Goal: Information Seeking & Learning: Learn about a topic

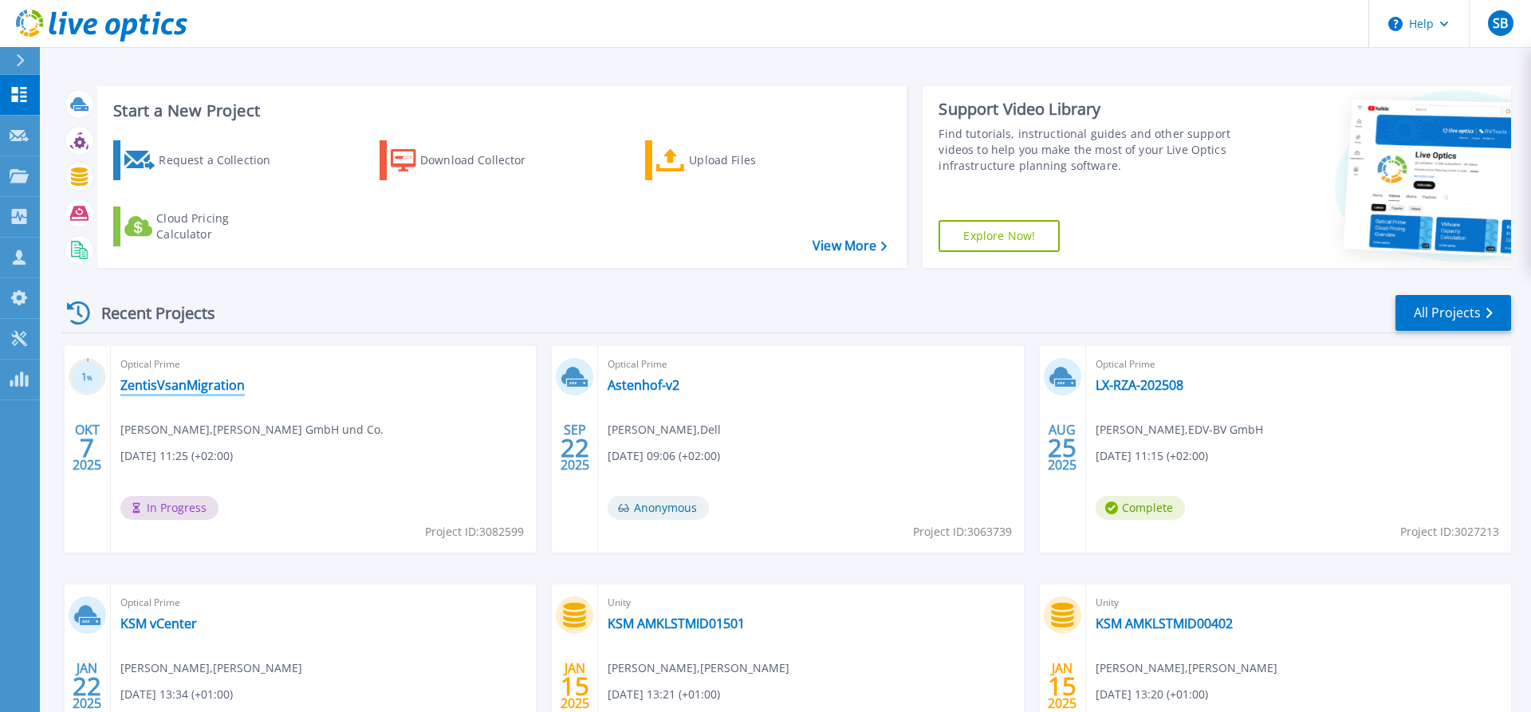
click at [199, 383] on link "ZentisVsanMigration" at bounding box center [182, 385] width 124 height 16
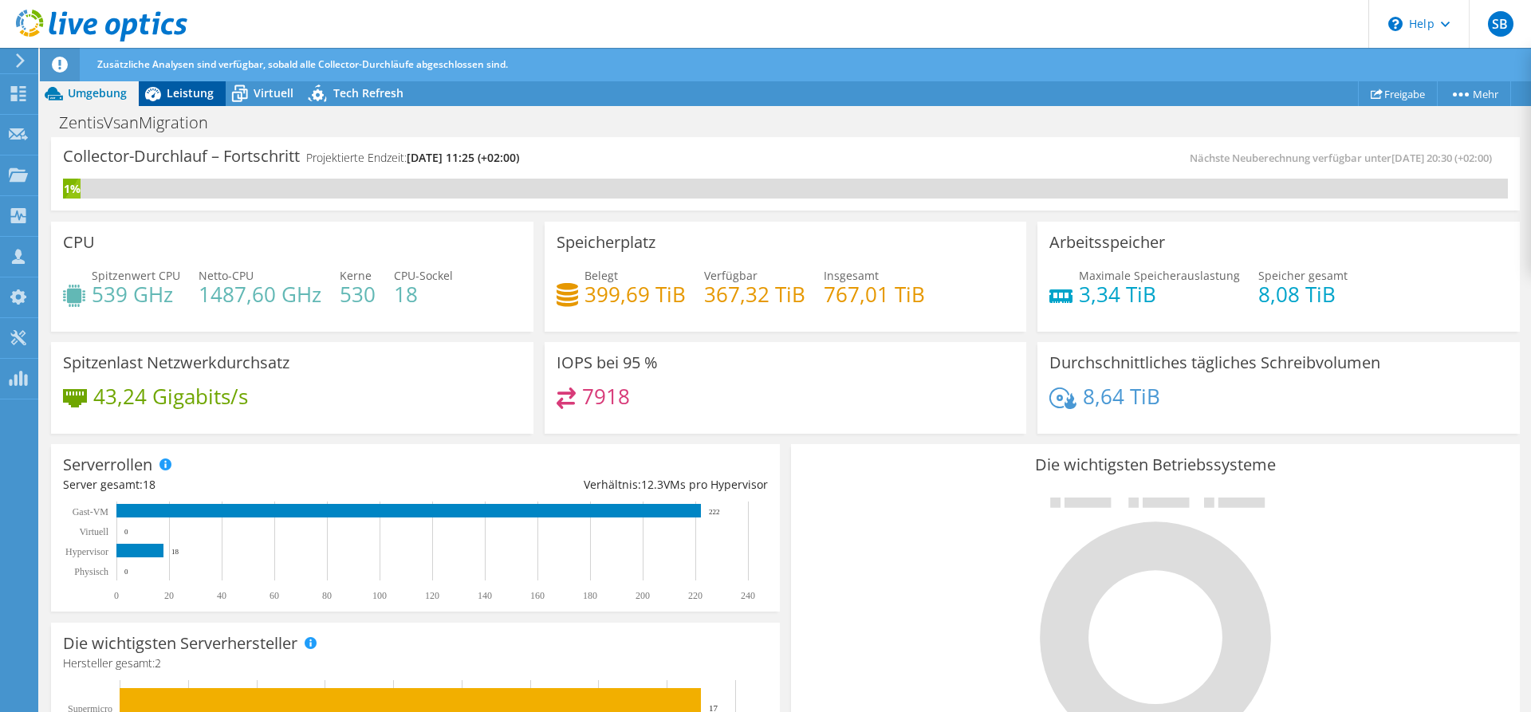
click at [187, 88] on span "Leistung" at bounding box center [190, 92] width 47 height 15
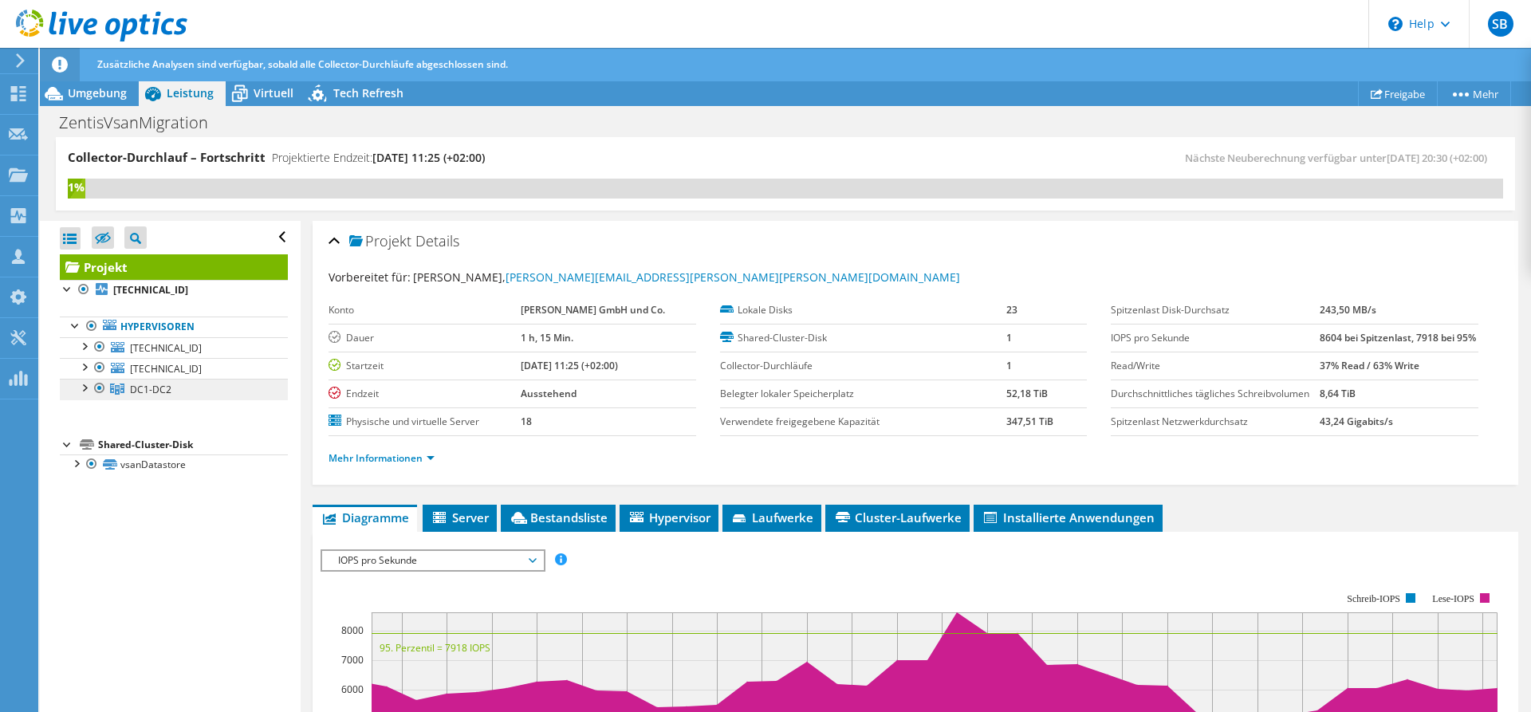
click at [161, 395] on span "DC1-DC2" at bounding box center [150, 390] width 41 height 14
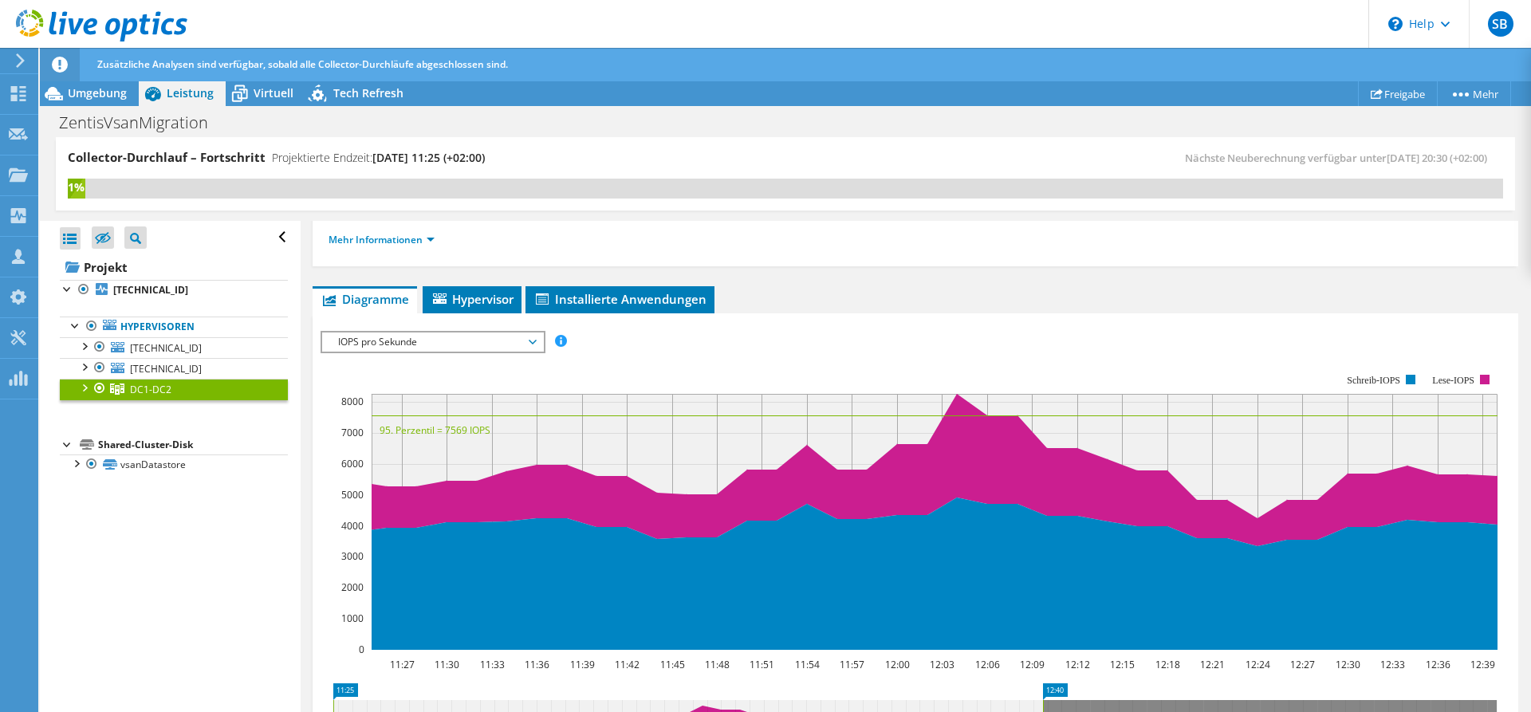
scroll to position [244, 0]
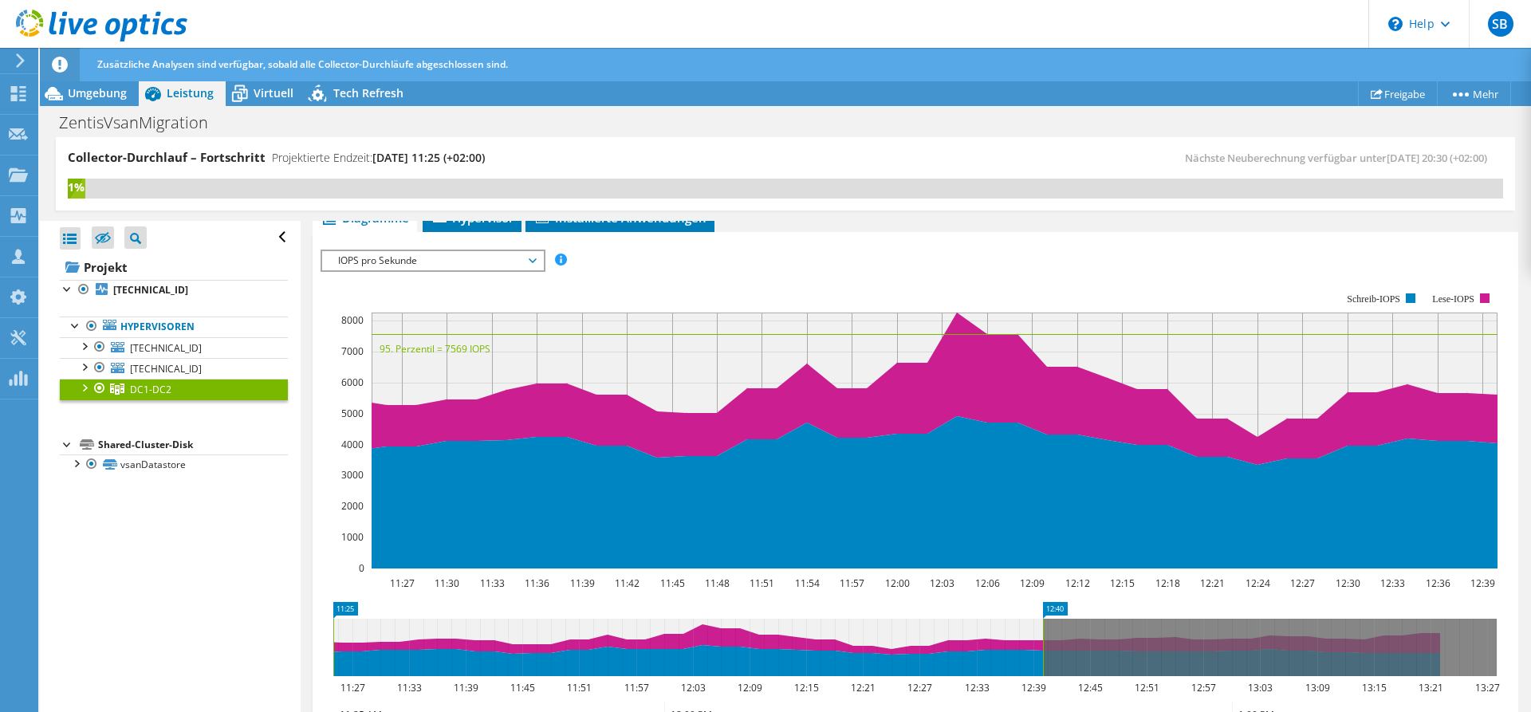
click at [534, 261] on span "IOPS pro Sekunde" at bounding box center [432, 260] width 205 height 19
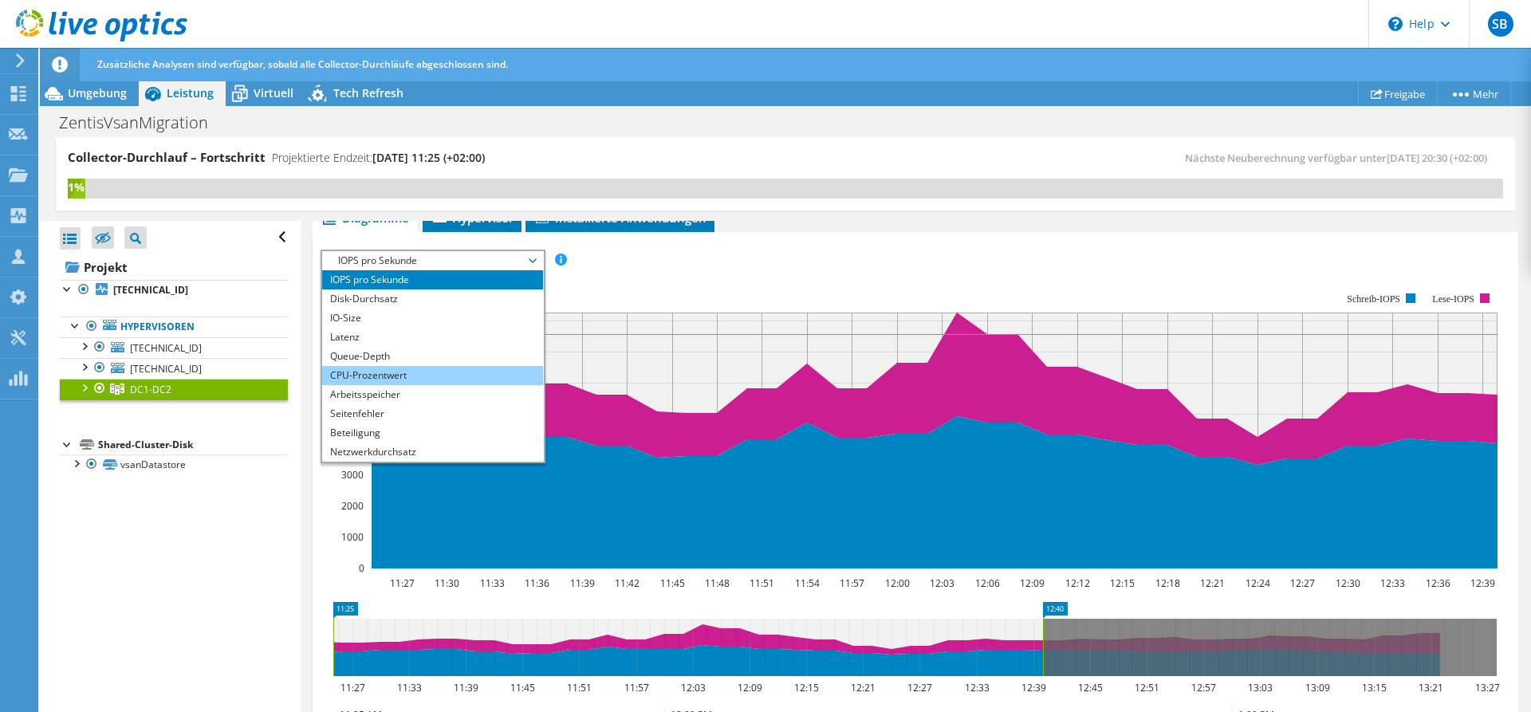
click at [427, 373] on li "CPU-Prozentwert" at bounding box center [432, 375] width 221 height 19
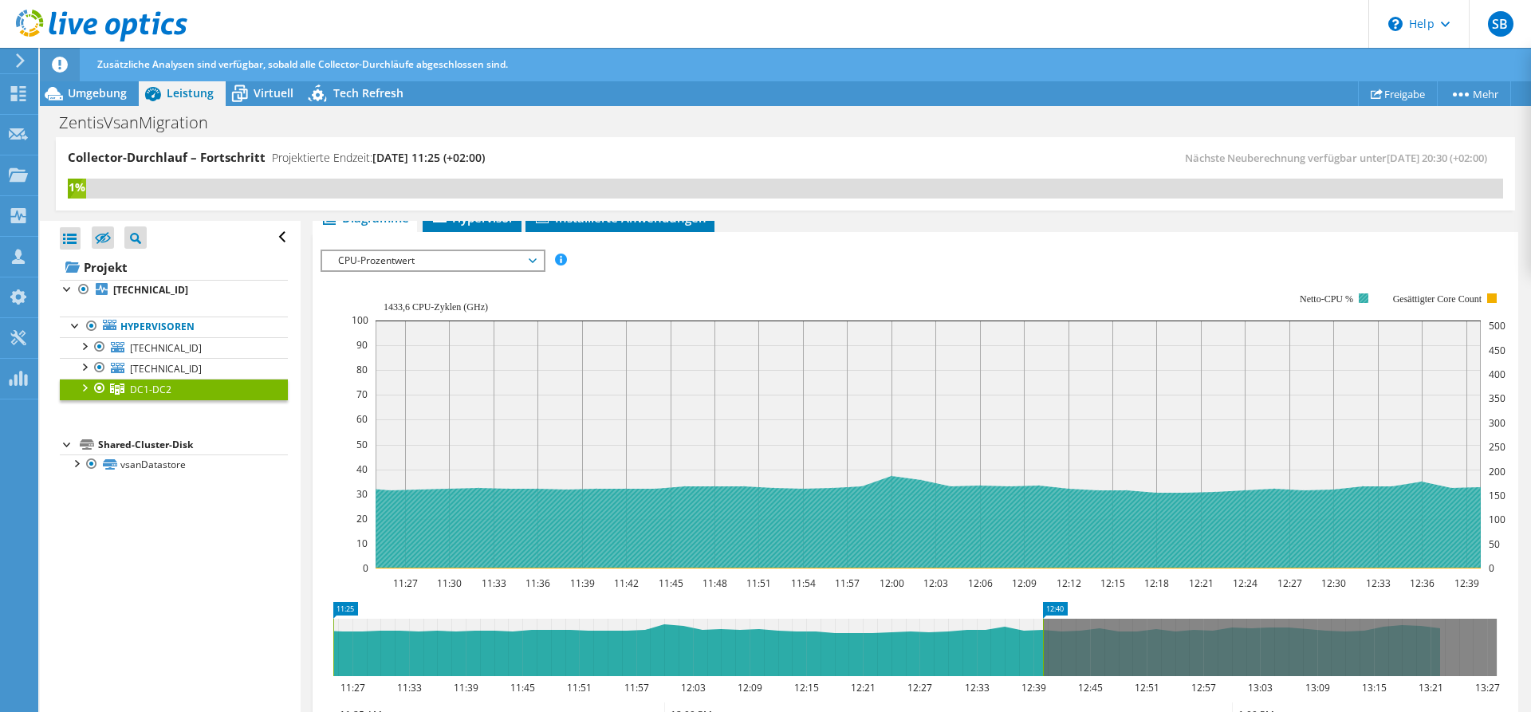
click at [1363, 296] on rect at bounding box center [1363, 298] width 10 height 10
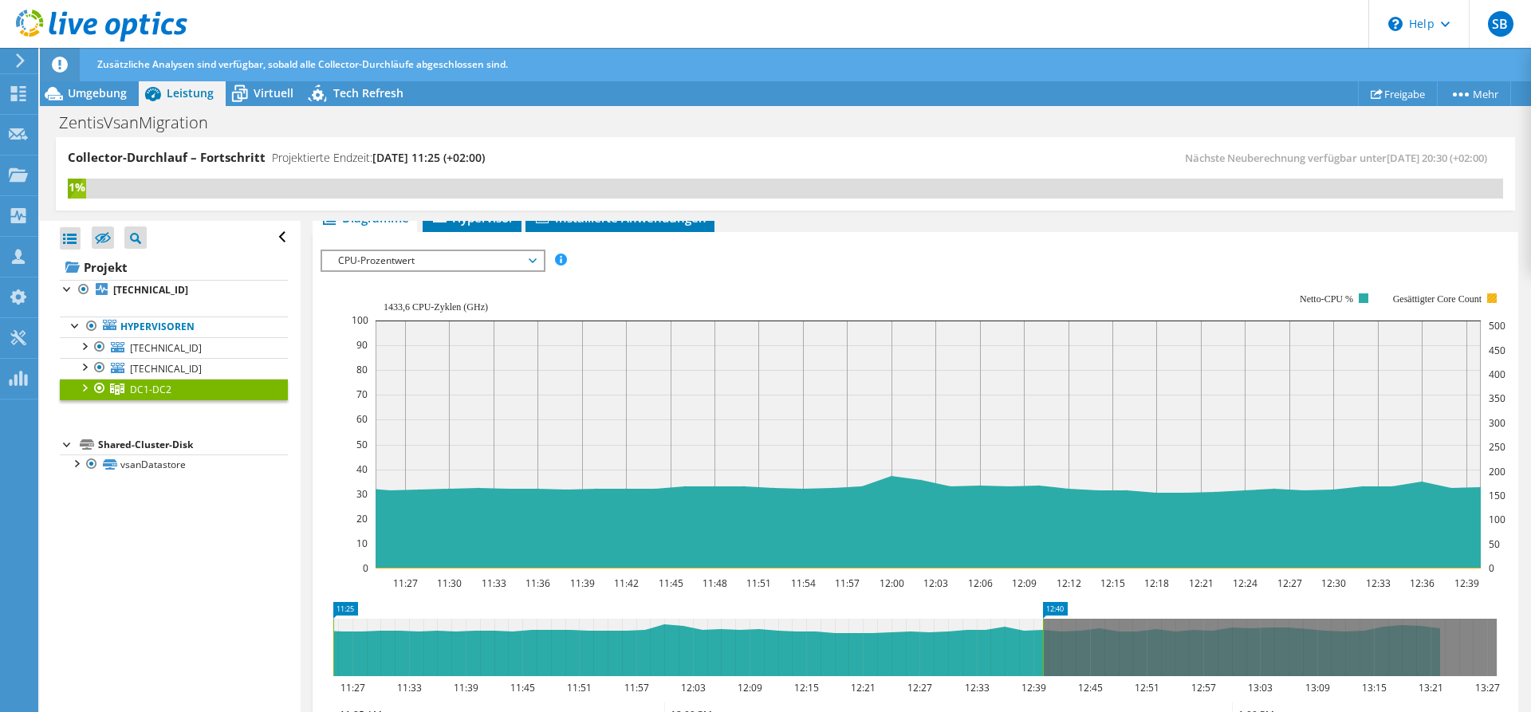
click at [1488, 298] on rect at bounding box center [1492, 298] width 10 height 10
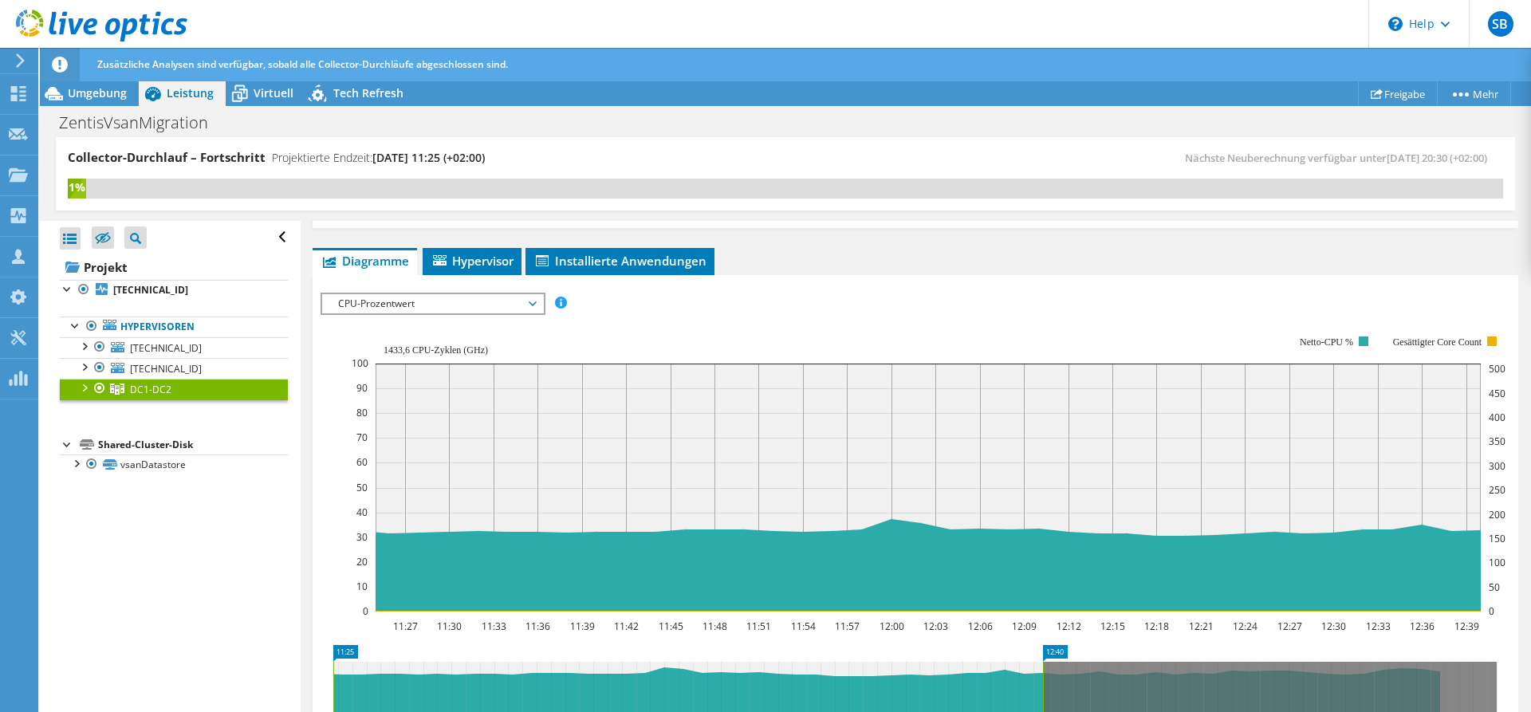
scroll to position [120, 0]
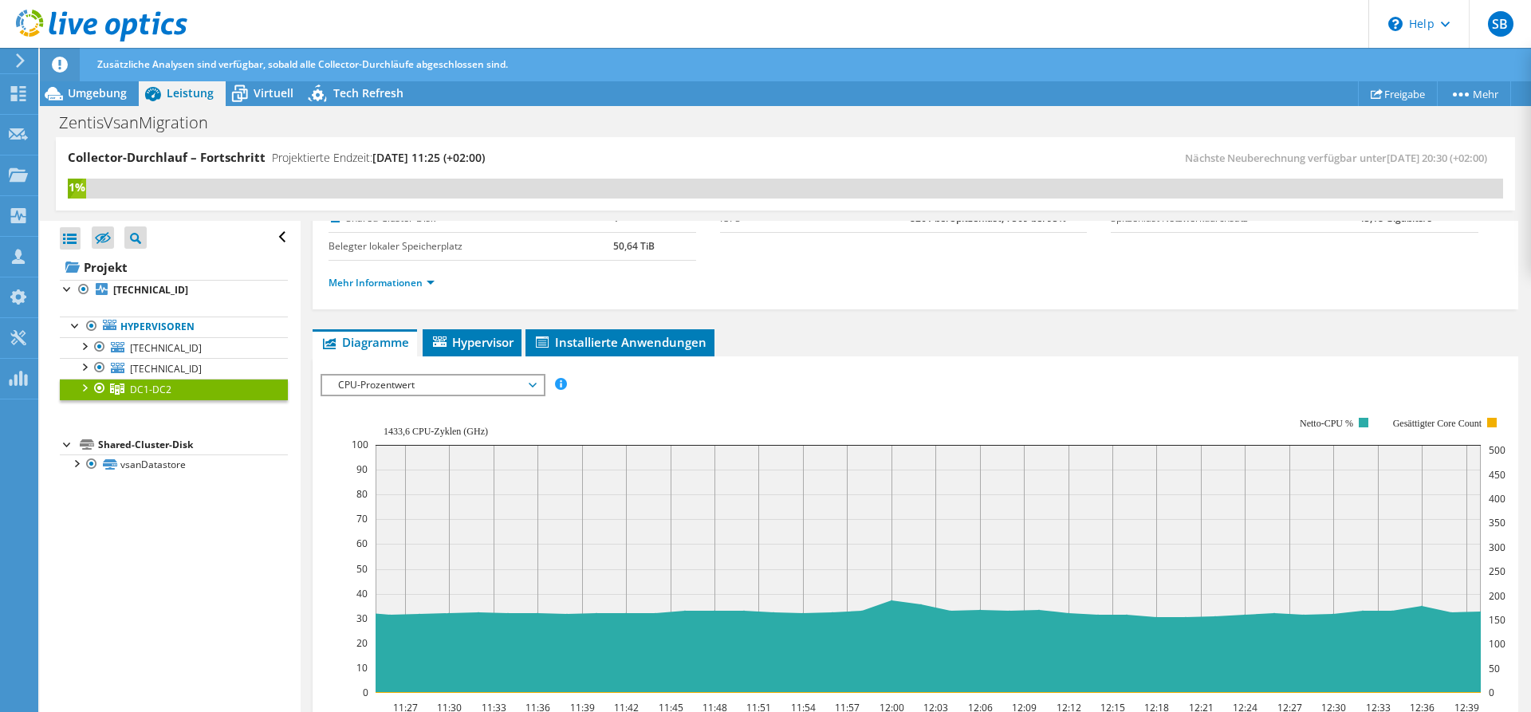
click at [516, 383] on span "CPU-Prozentwert" at bounding box center [432, 384] width 205 height 19
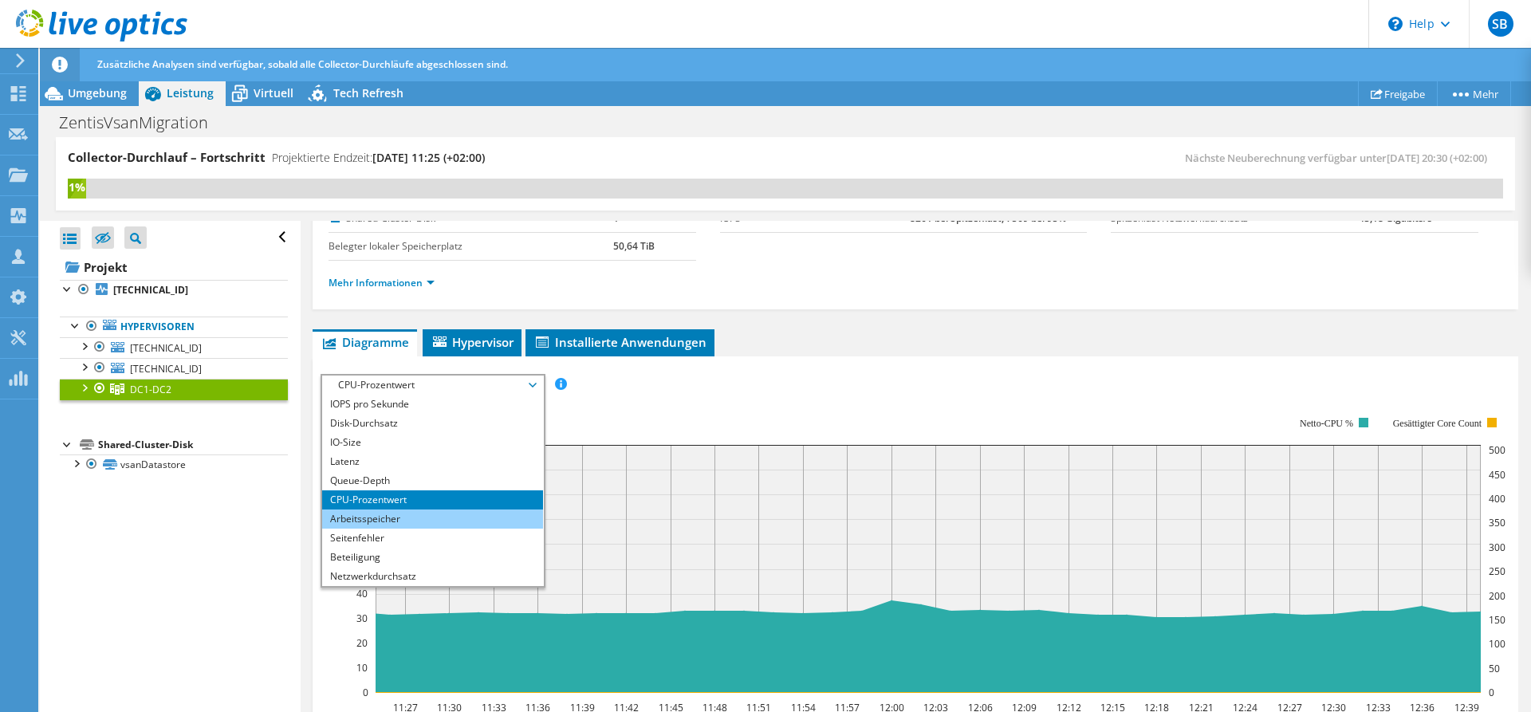
click at [404, 514] on li "Arbeitsspeicher" at bounding box center [432, 518] width 221 height 19
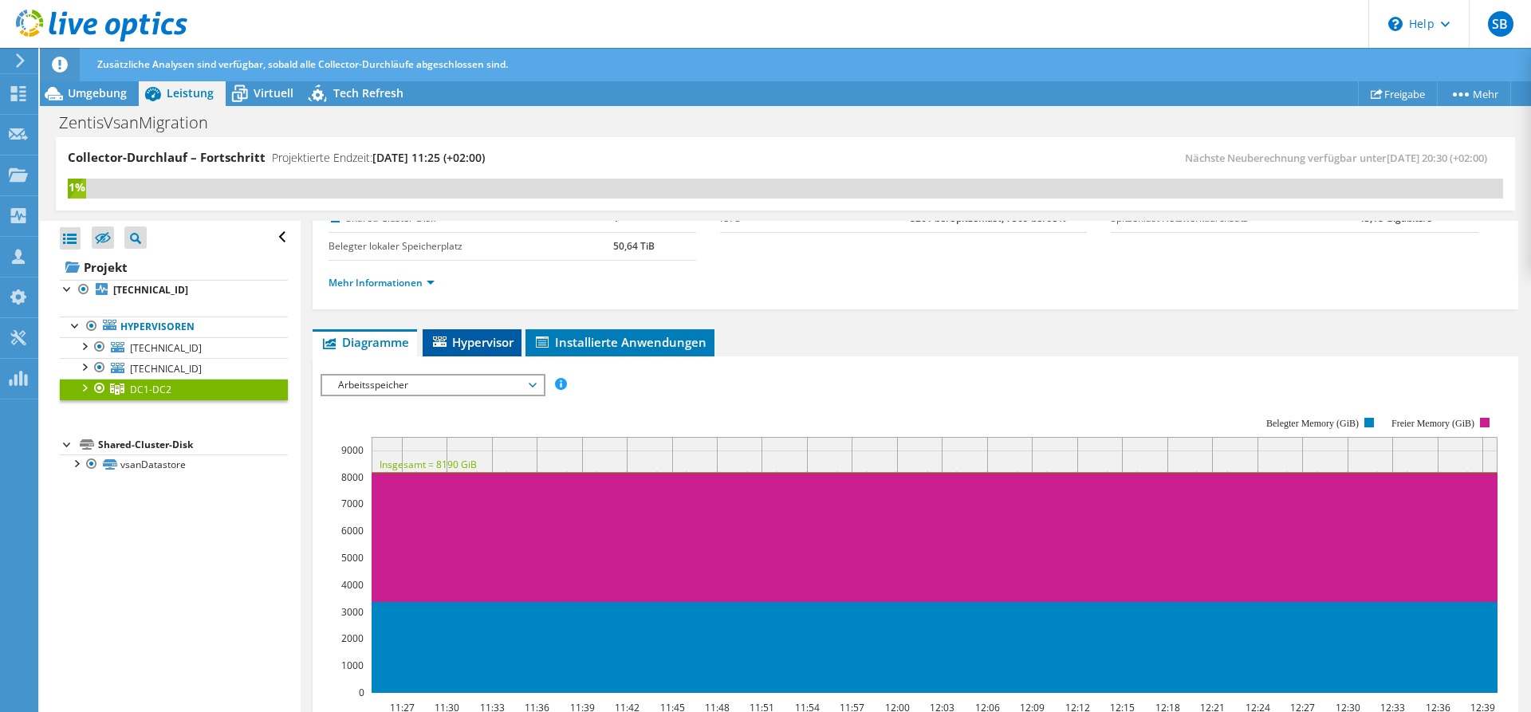
click at [458, 332] on li "Hypervisor" at bounding box center [472, 342] width 99 height 27
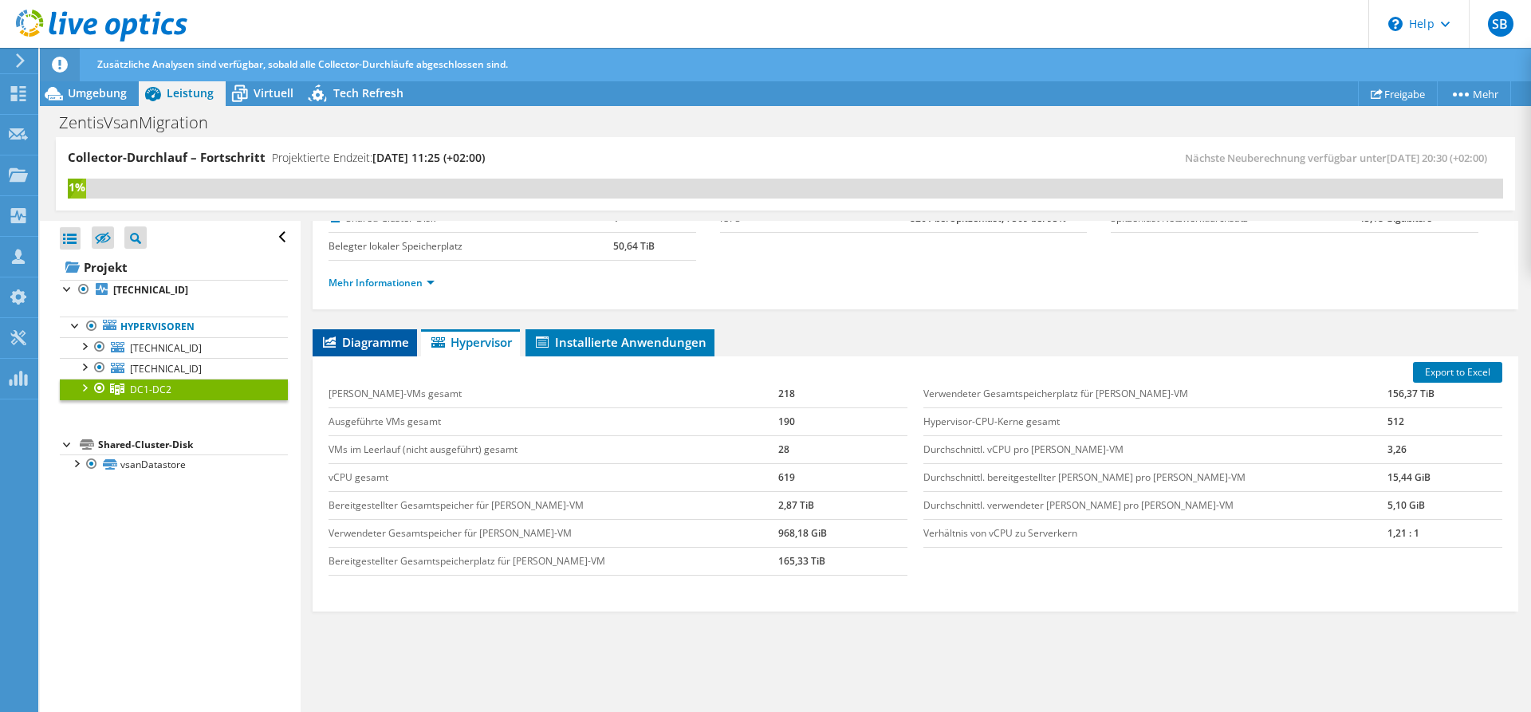
click at [384, 340] on span "Diagramme" at bounding box center [364, 342] width 88 height 16
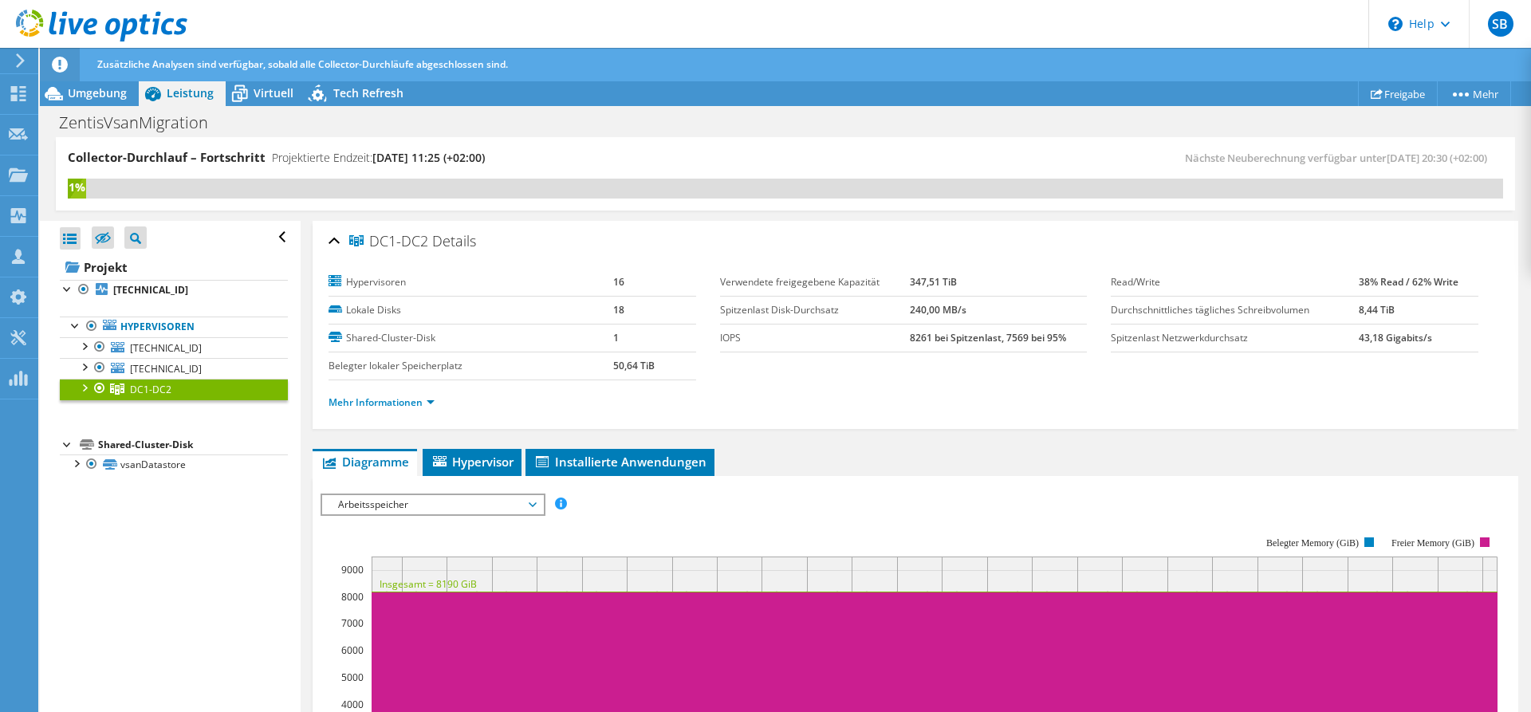
scroll to position [81, 0]
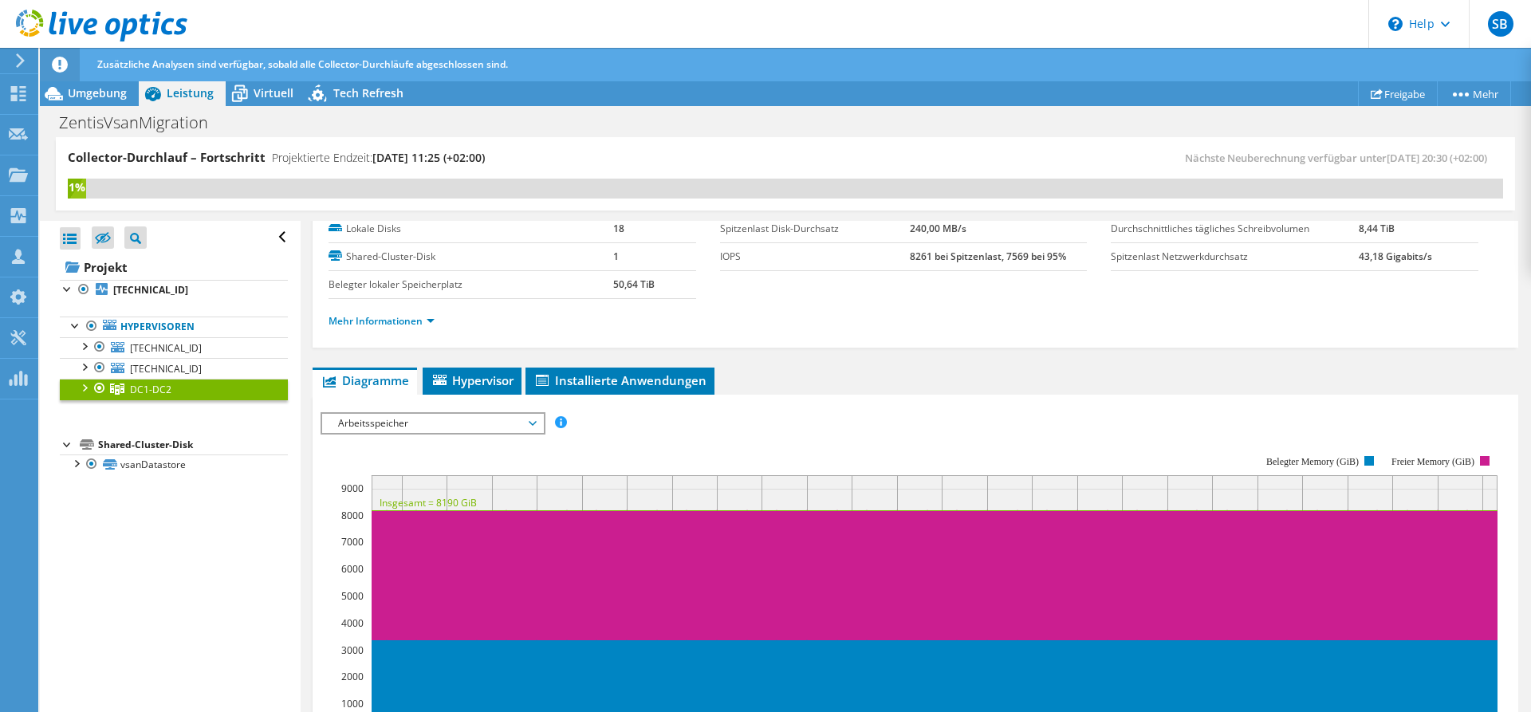
click at [470, 417] on span "Arbeitsspeicher" at bounding box center [432, 423] width 205 height 19
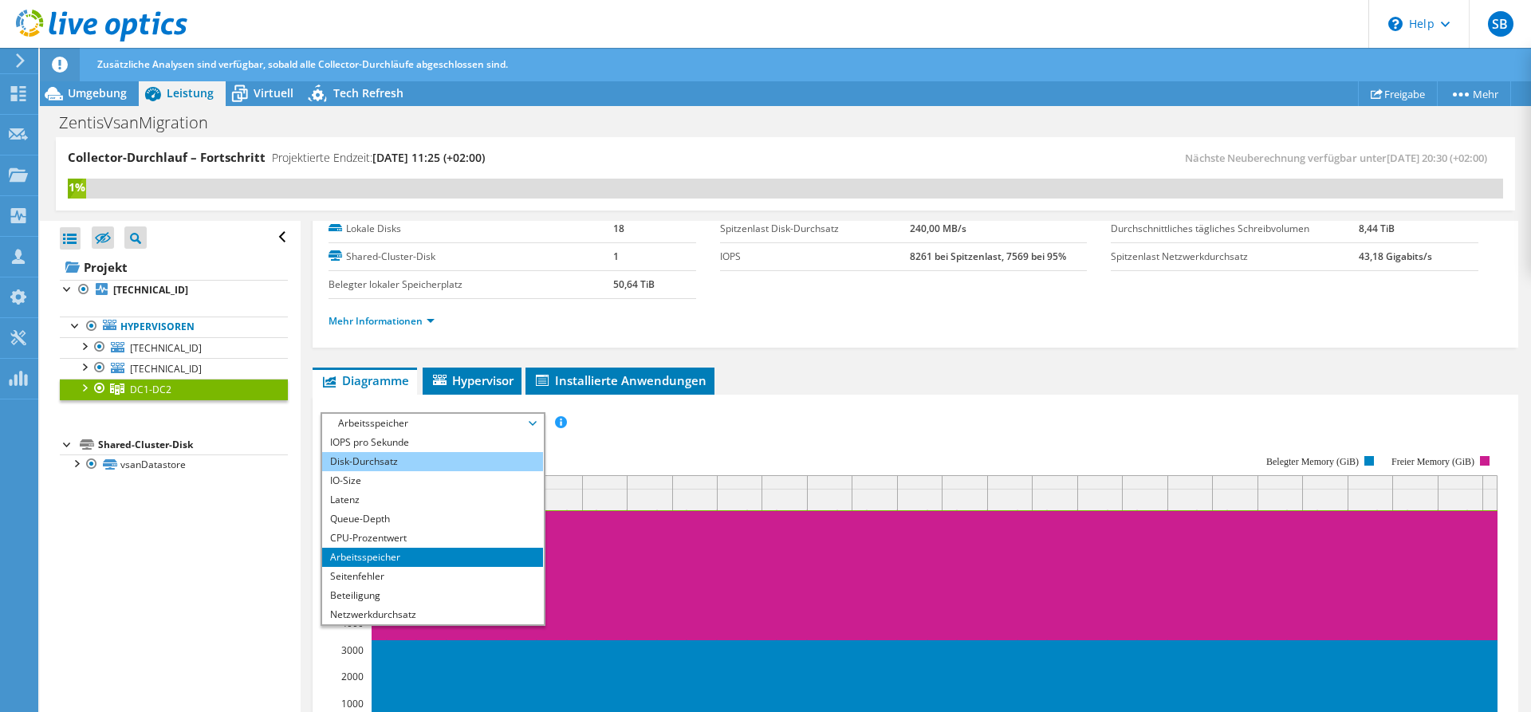
scroll to position [163, 0]
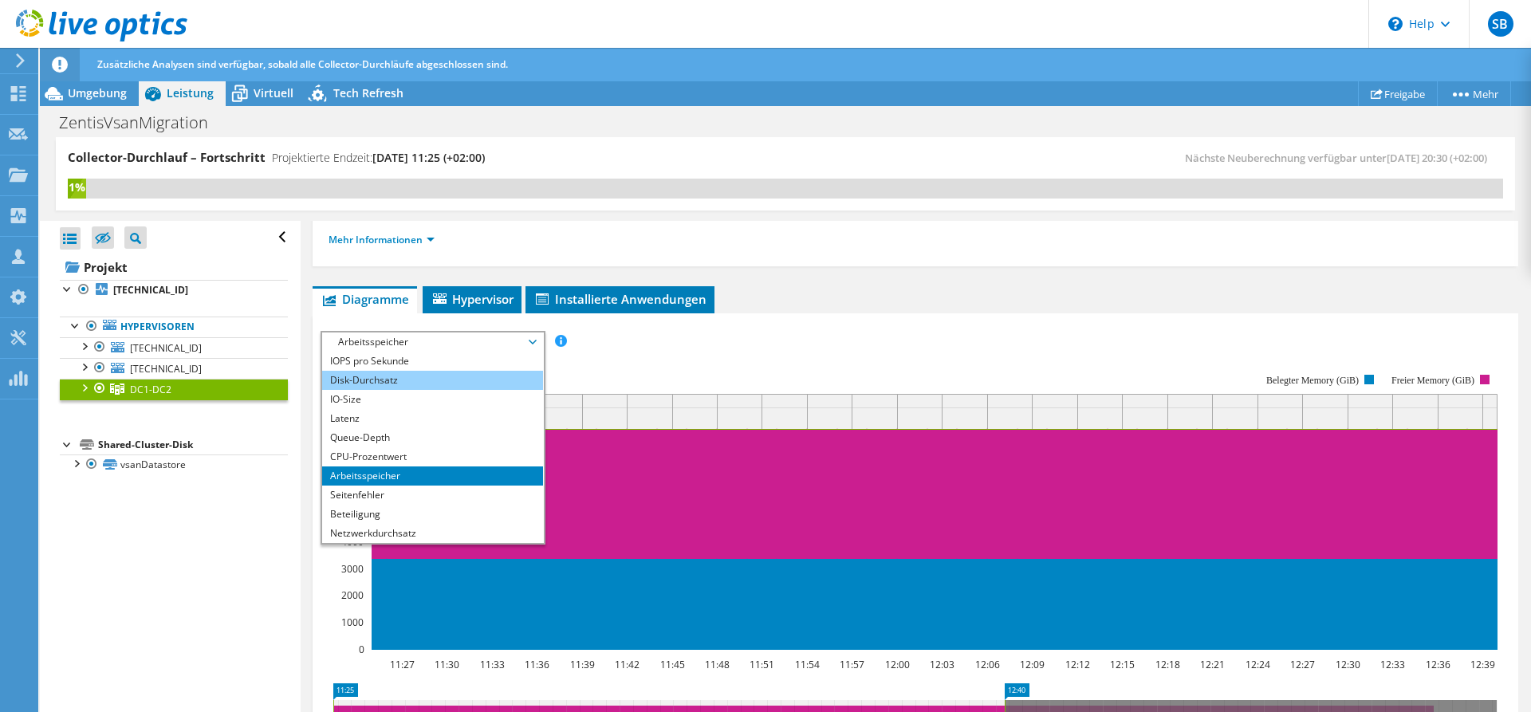
click at [424, 383] on li "Disk-Durchsatz" at bounding box center [432, 380] width 221 height 19
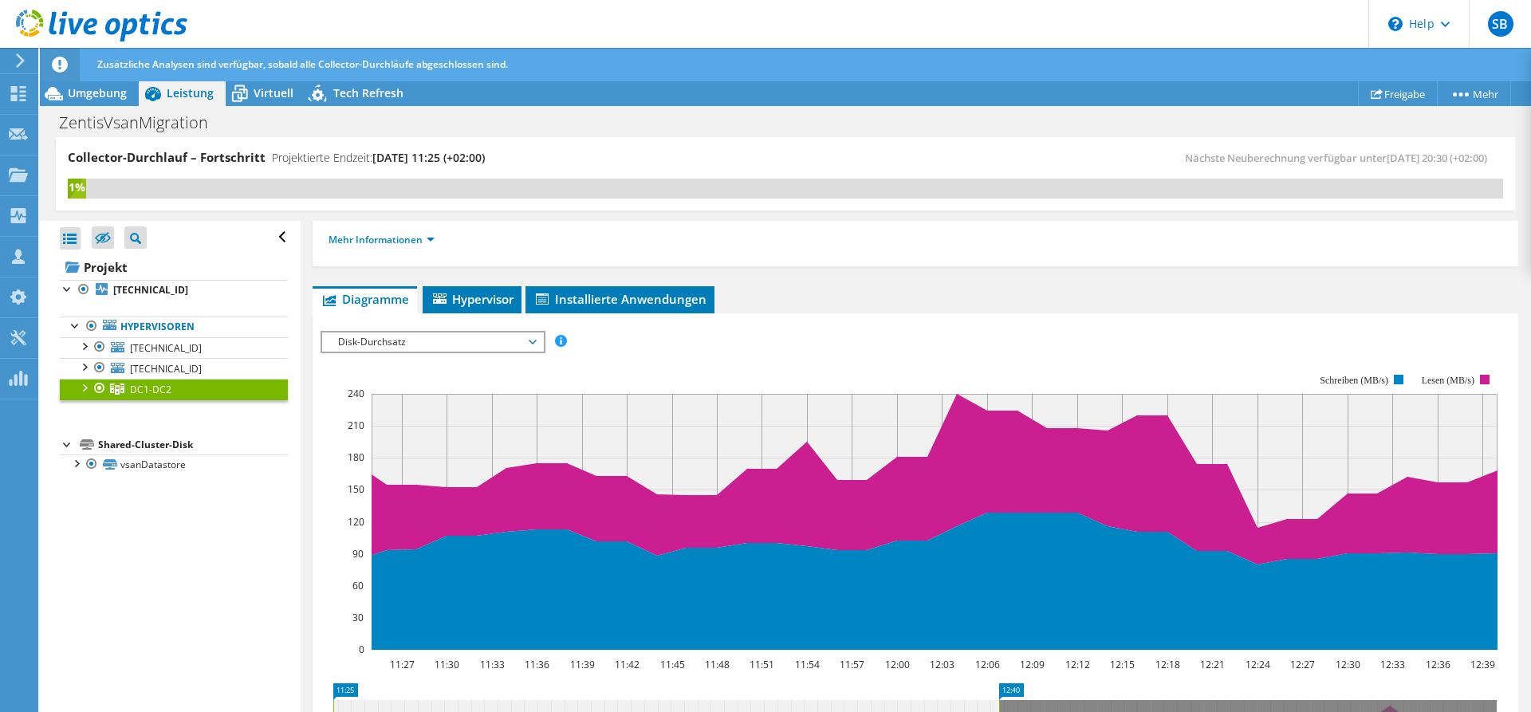
click at [458, 342] on span "Disk-Durchsatz" at bounding box center [432, 341] width 205 height 19
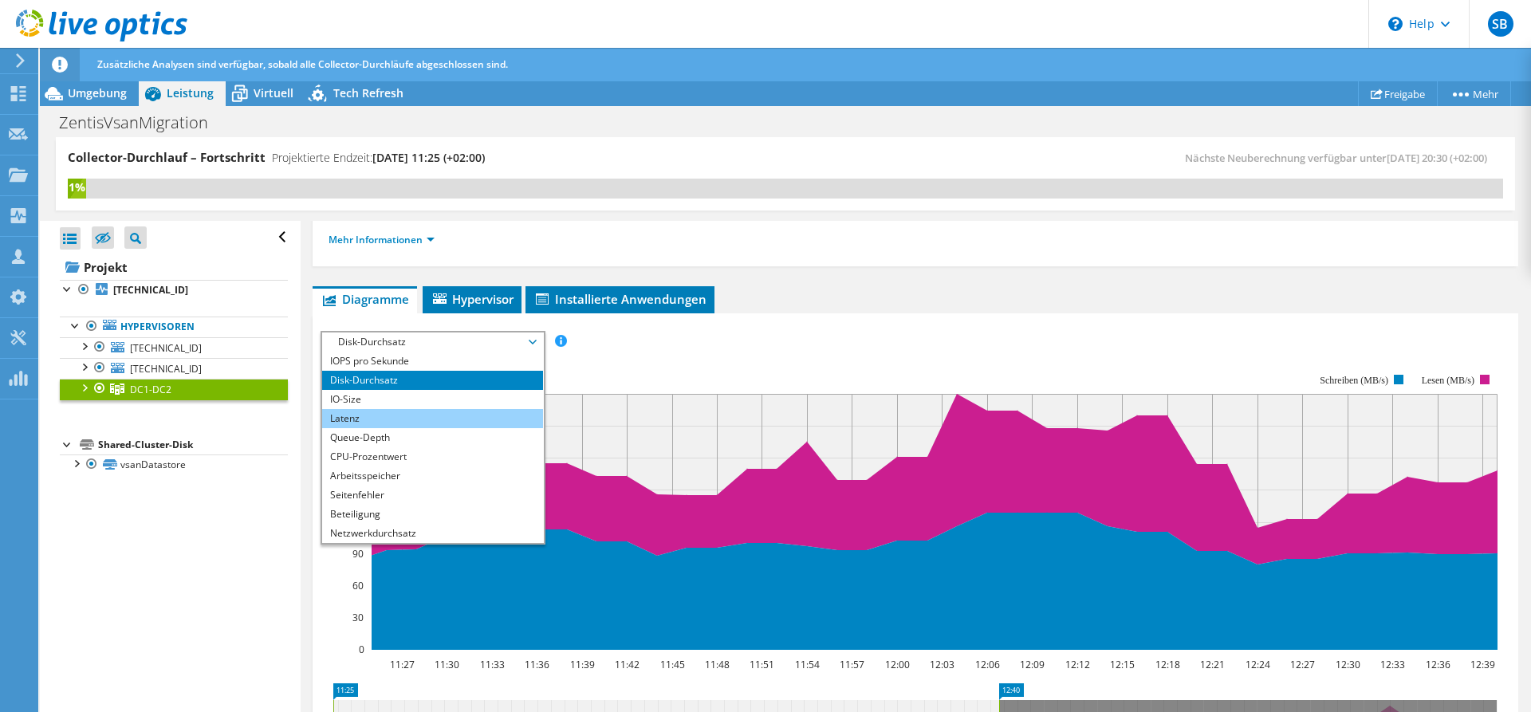
click at [431, 421] on li "Latenz" at bounding box center [432, 418] width 221 height 19
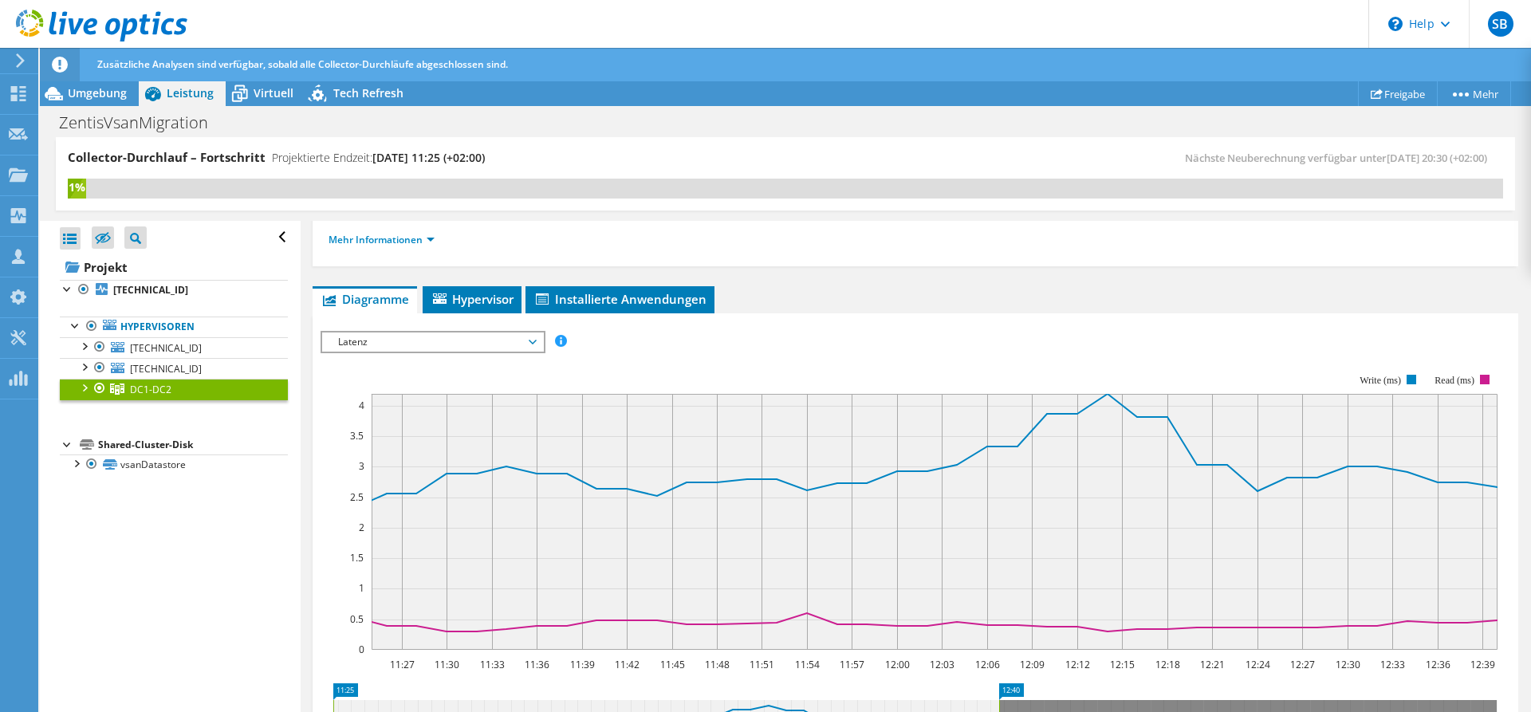
click at [450, 344] on span "Latenz" at bounding box center [432, 341] width 205 height 19
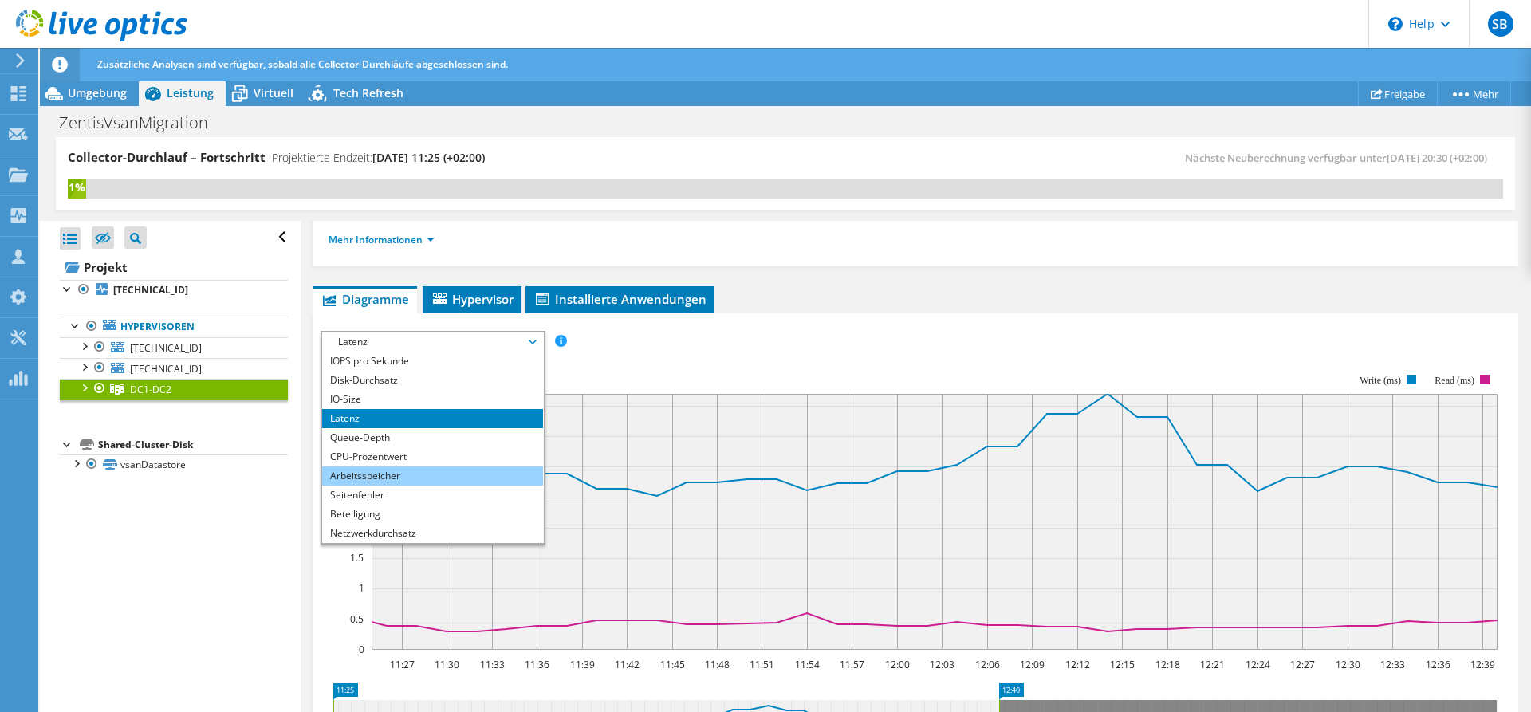
click at [417, 478] on li "Arbeitsspeicher" at bounding box center [432, 475] width 221 height 19
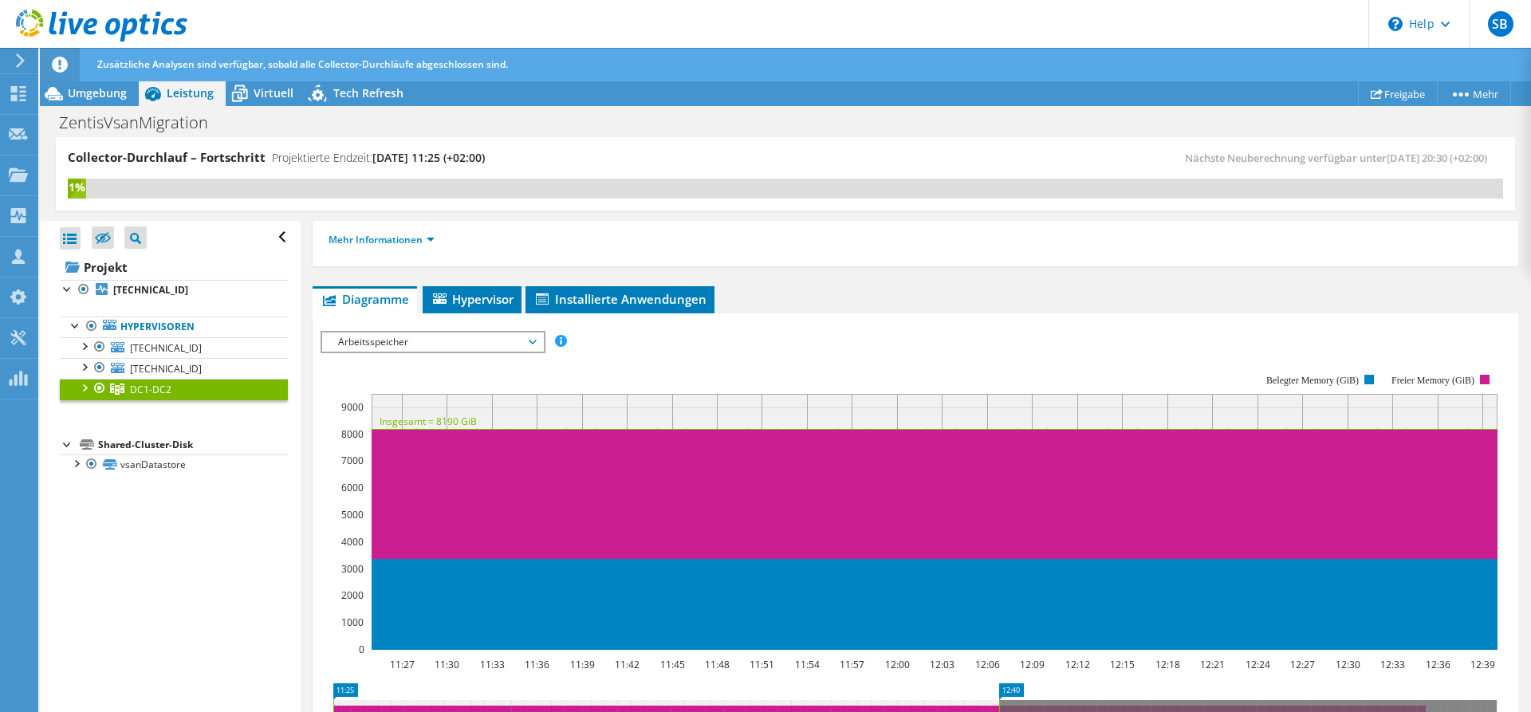
click at [431, 338] on span "Arbeitsspeicher" at bounding box center [432, 341] width 205 height 19
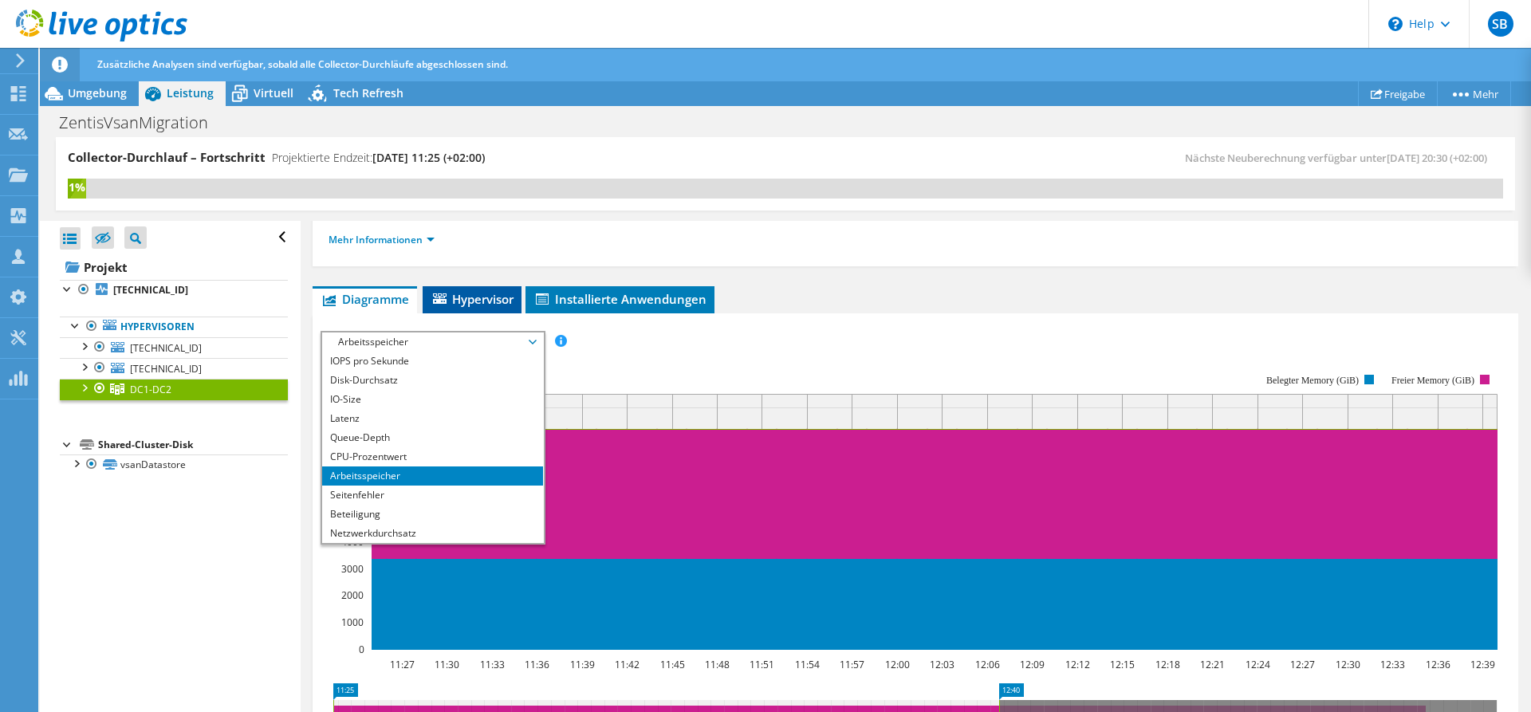
click at [455, 302] on span "Hypervisor" at bounding box center [472, 299] width 83 height 16
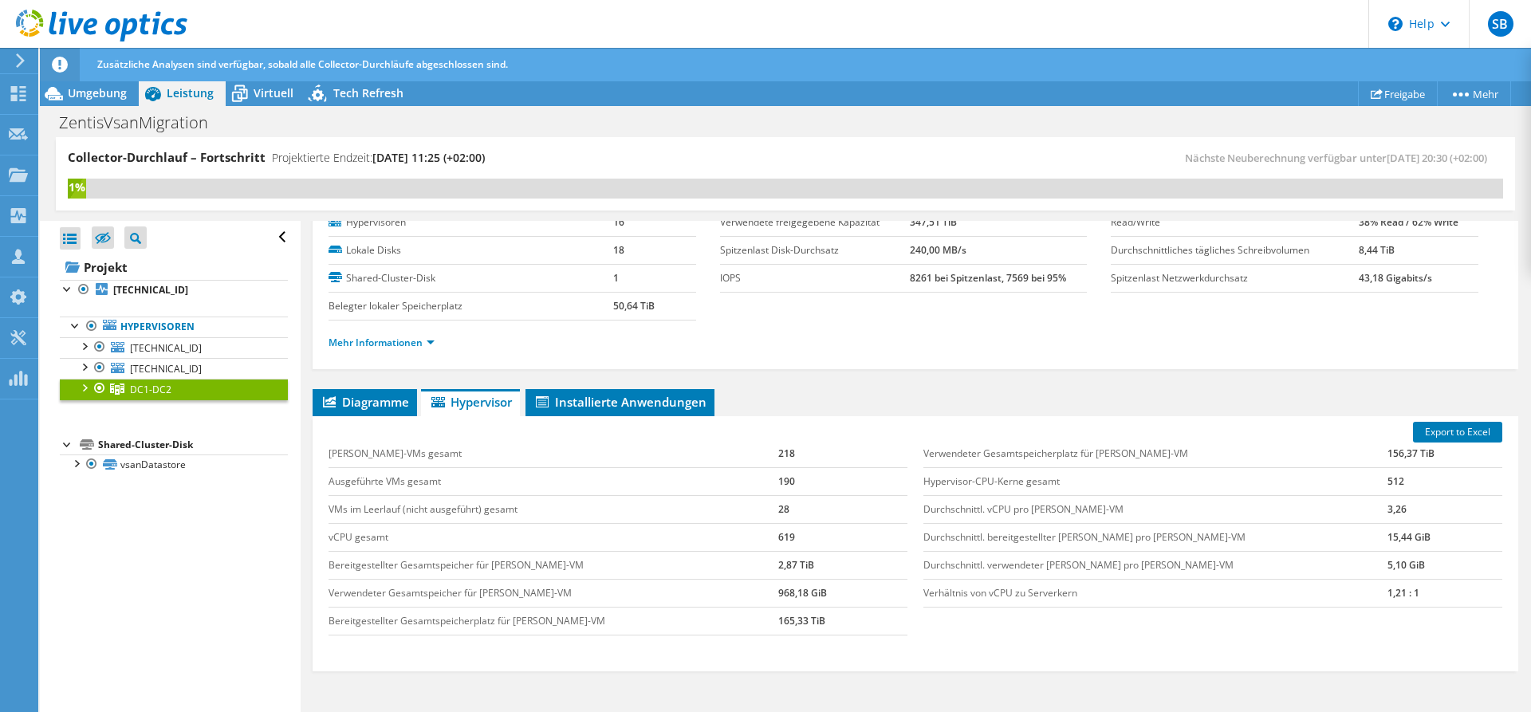
scroll to position [0, 0]
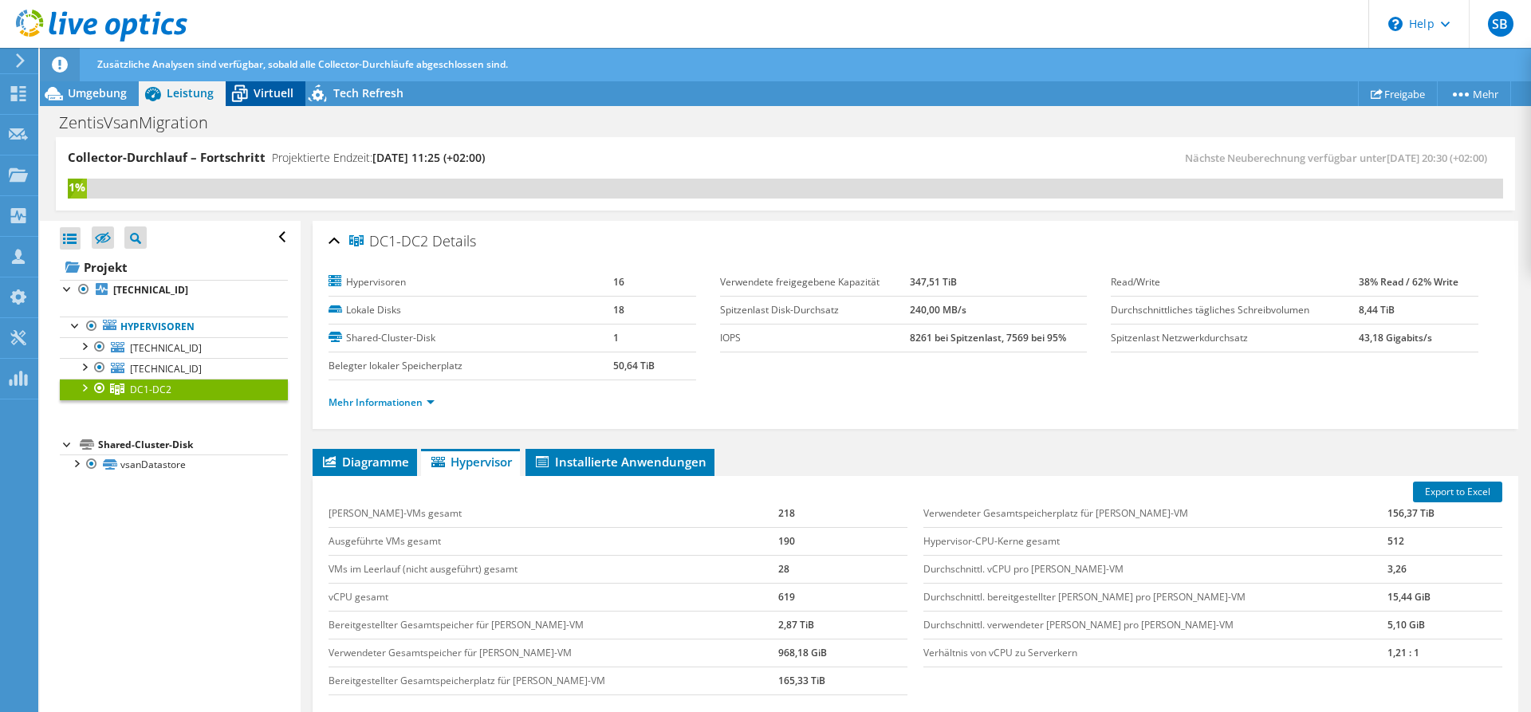
click at [262, 99] on span "Virtuell" at bounding box center [274, 92] width 40 height 15
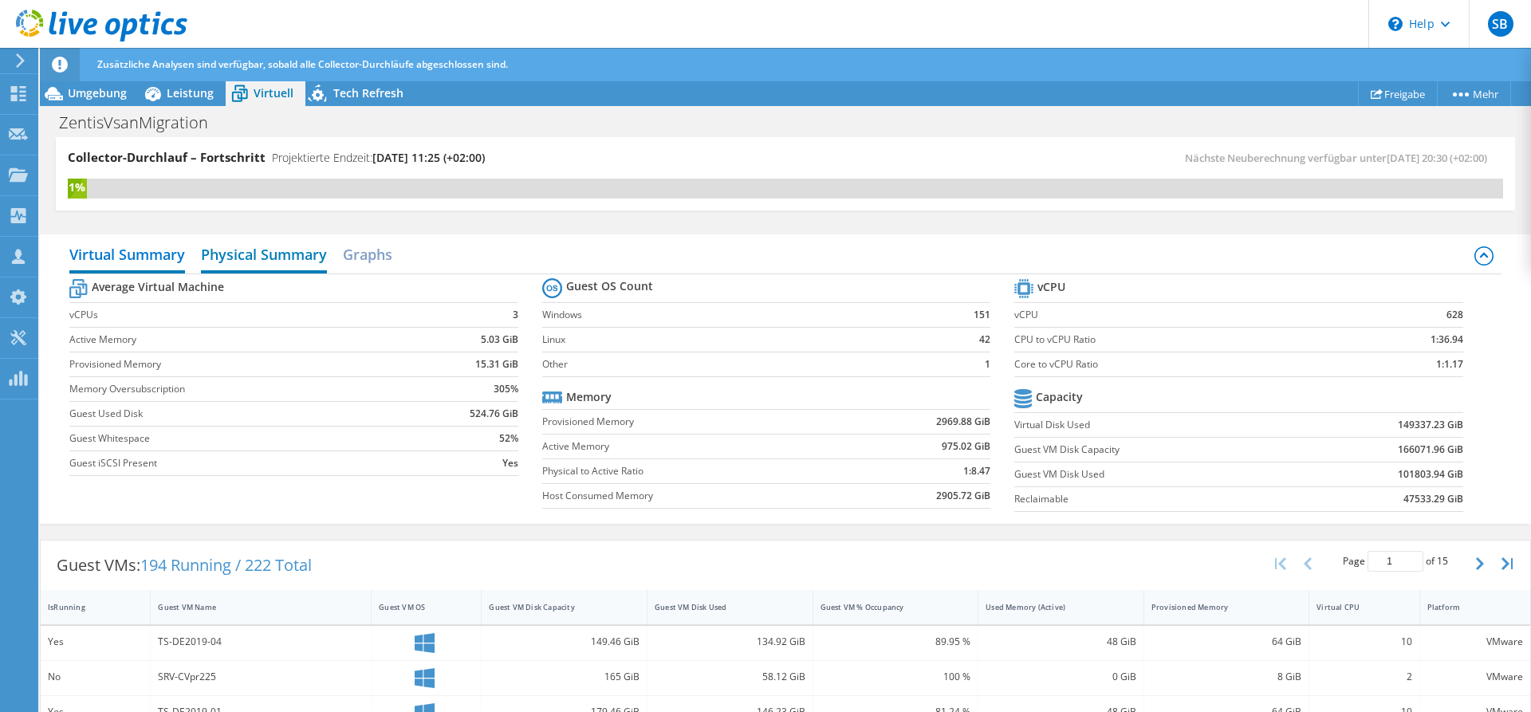
click at [293, 256] on h2 "Physical Summary" at bounding box center [264, 255] width 126 height 35
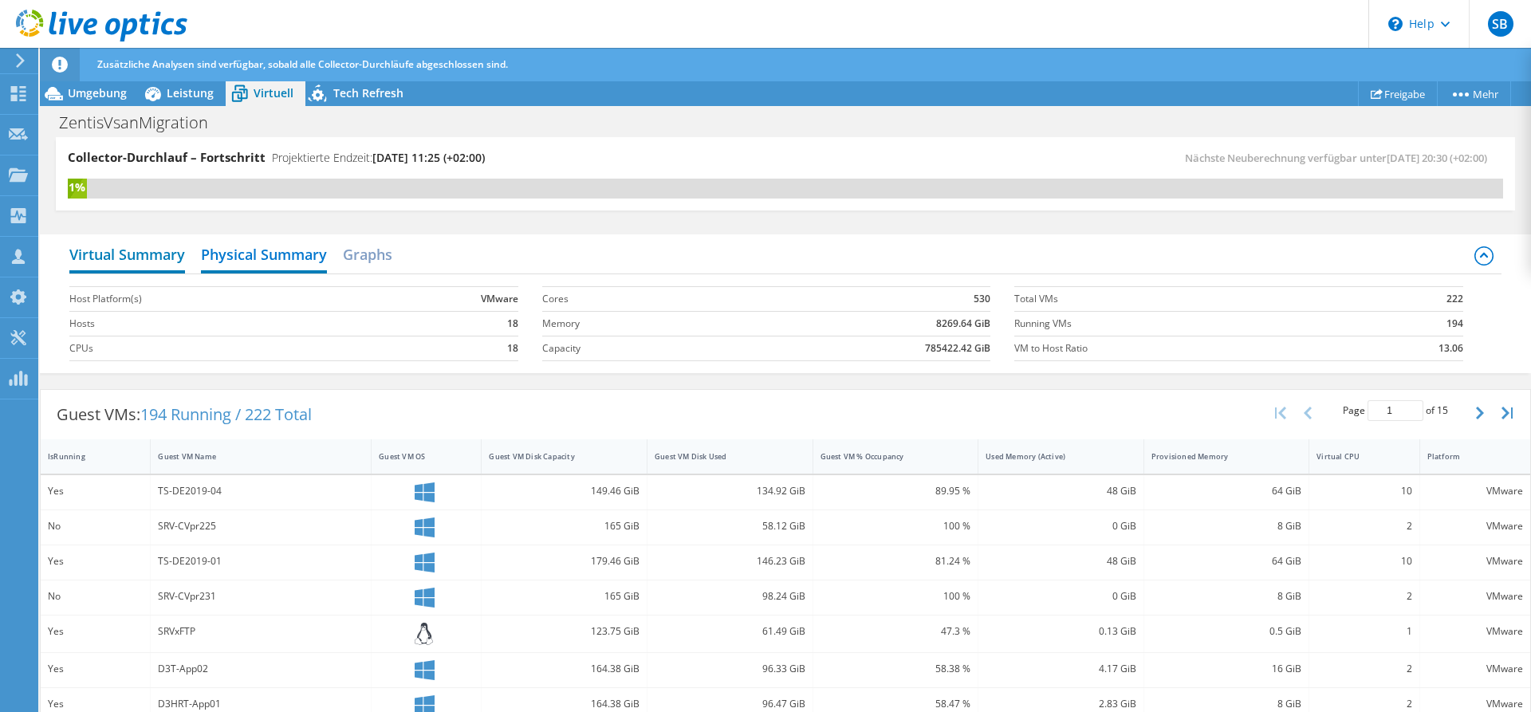
click at [152, 254] on h2 "Virtual Summary" at bounding box center [127, 255] width 116 height 35
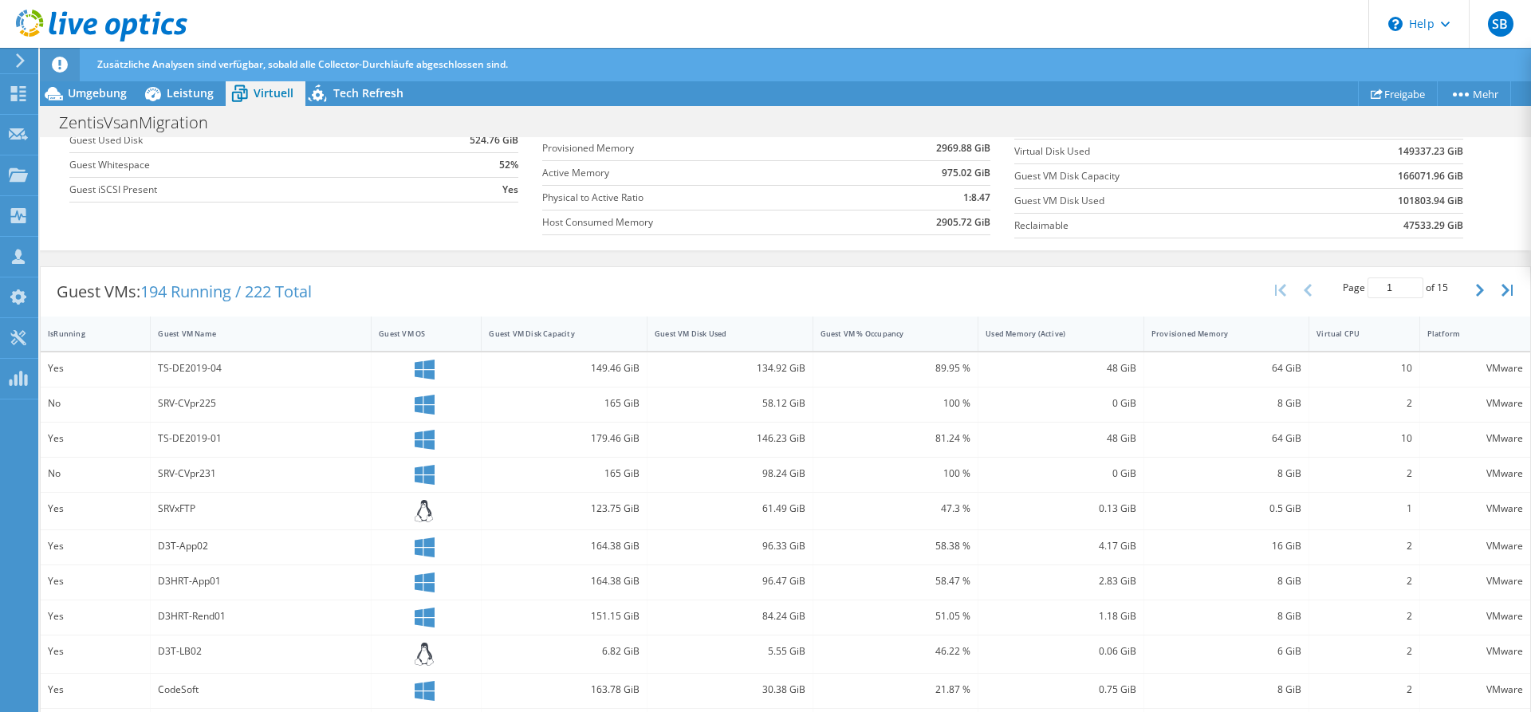
scroll to position [325, 0]
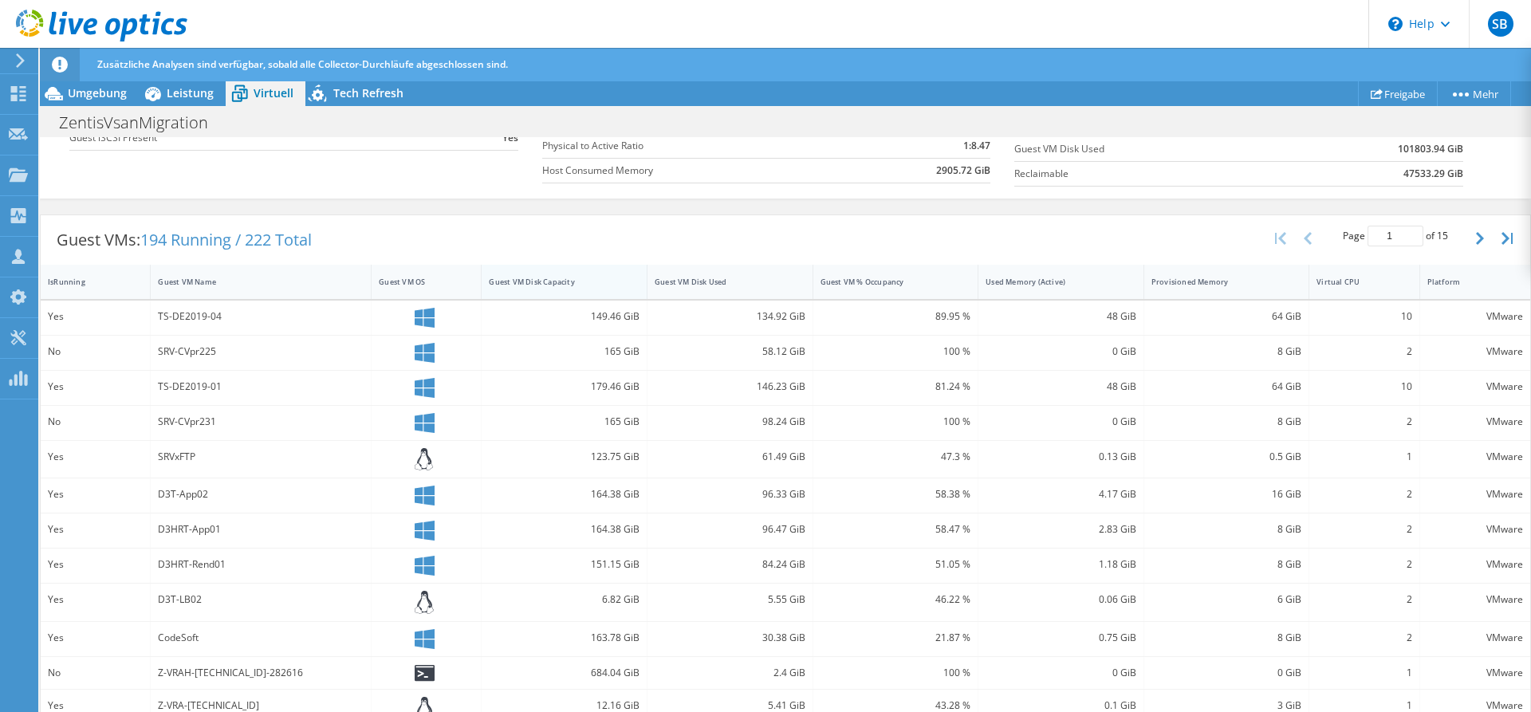
click at [574, 282] on div "Guest VM Disk Capacity" at bounding box center [555, 282] width 132 height 10
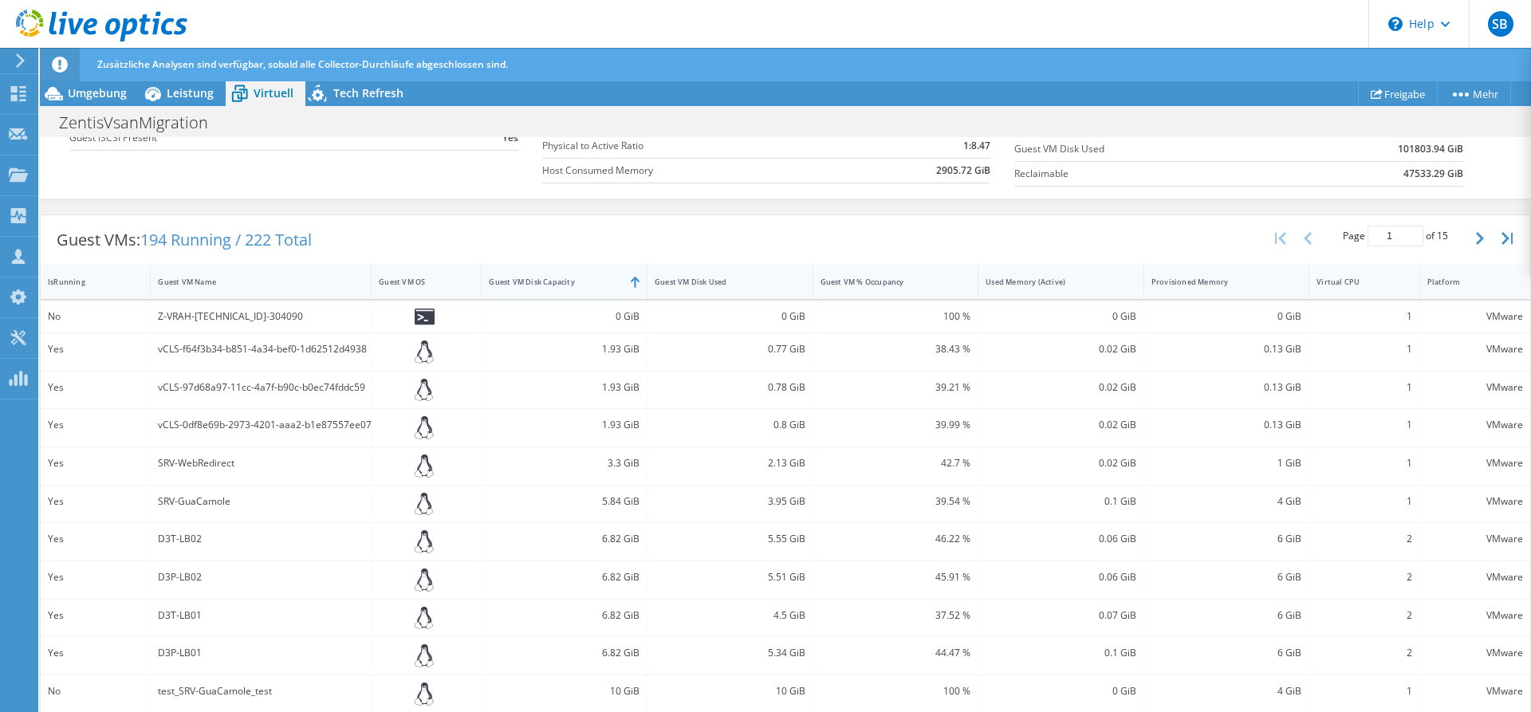
click at [574, 282] on div "Guest VM Disk Capacity" at bounding box center [555, 282] width 132 height 10
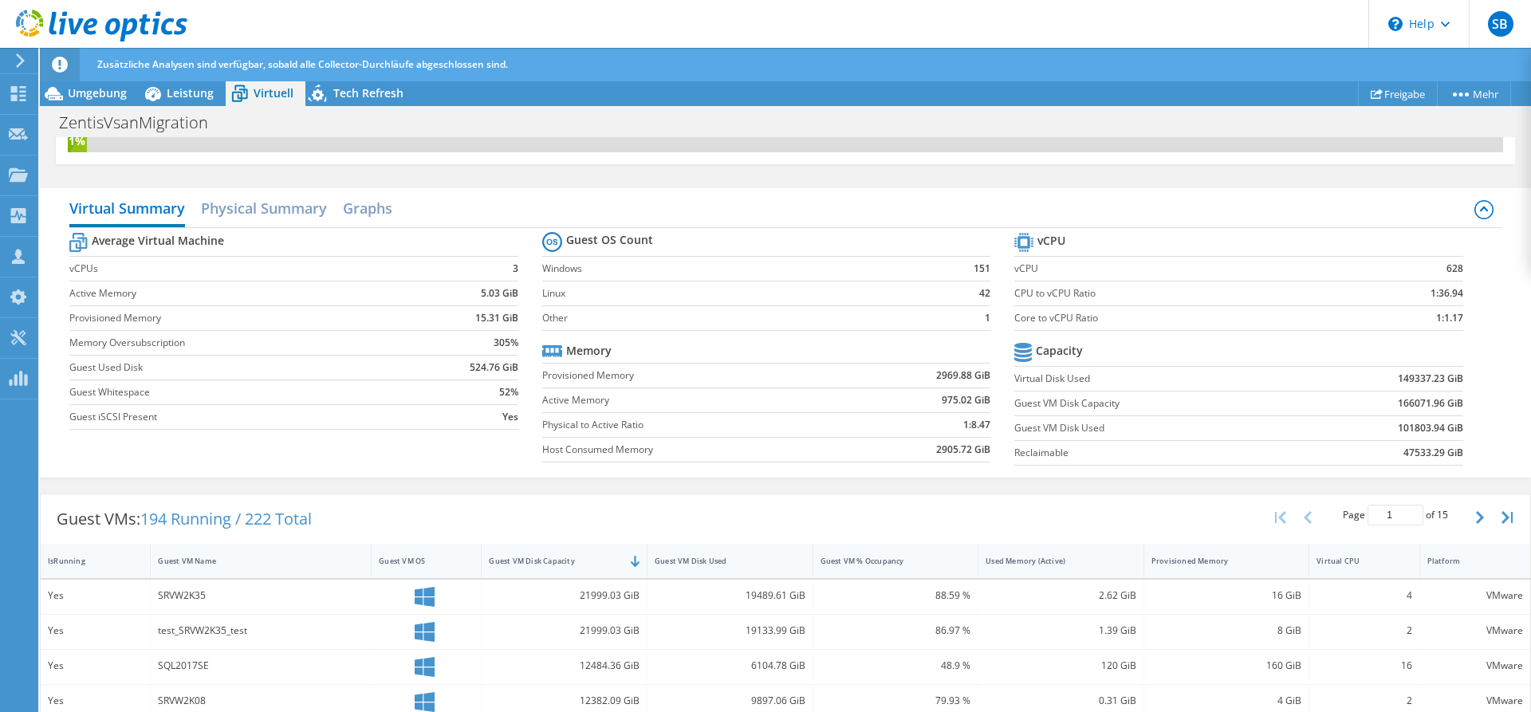
scroll to position [0, 0]
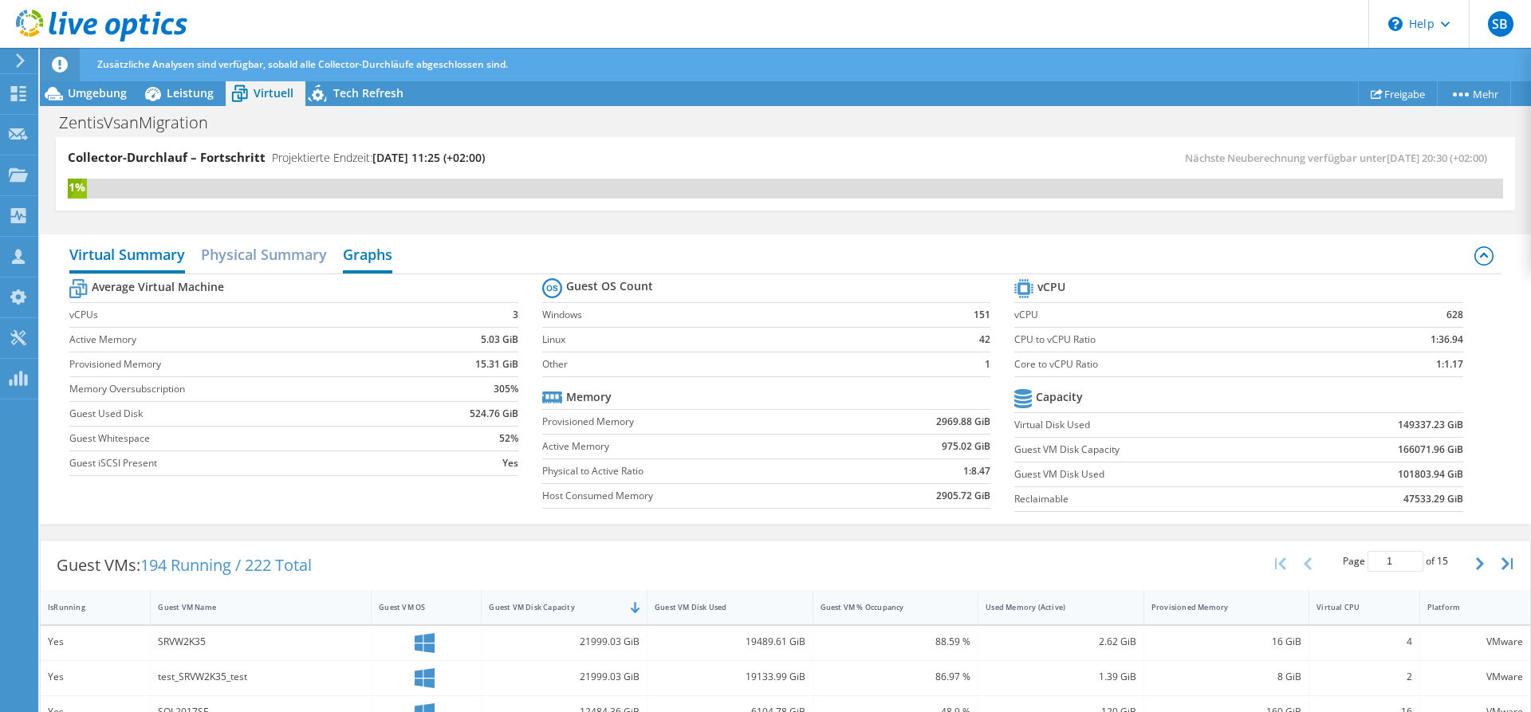
click at [374, 257] on h2 "Graphs" at bounding box center [367, 255] width 49 height 35
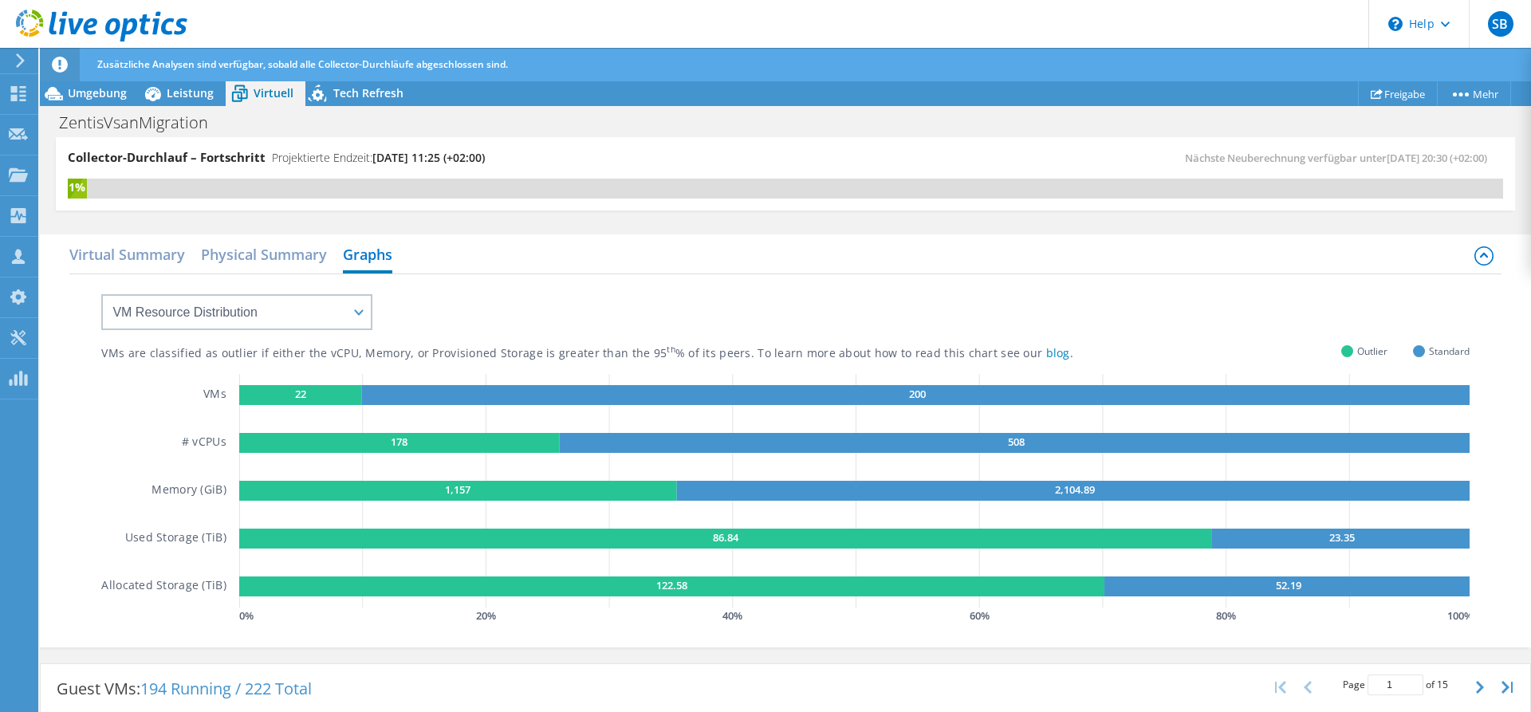
scroll to position [81, 0]
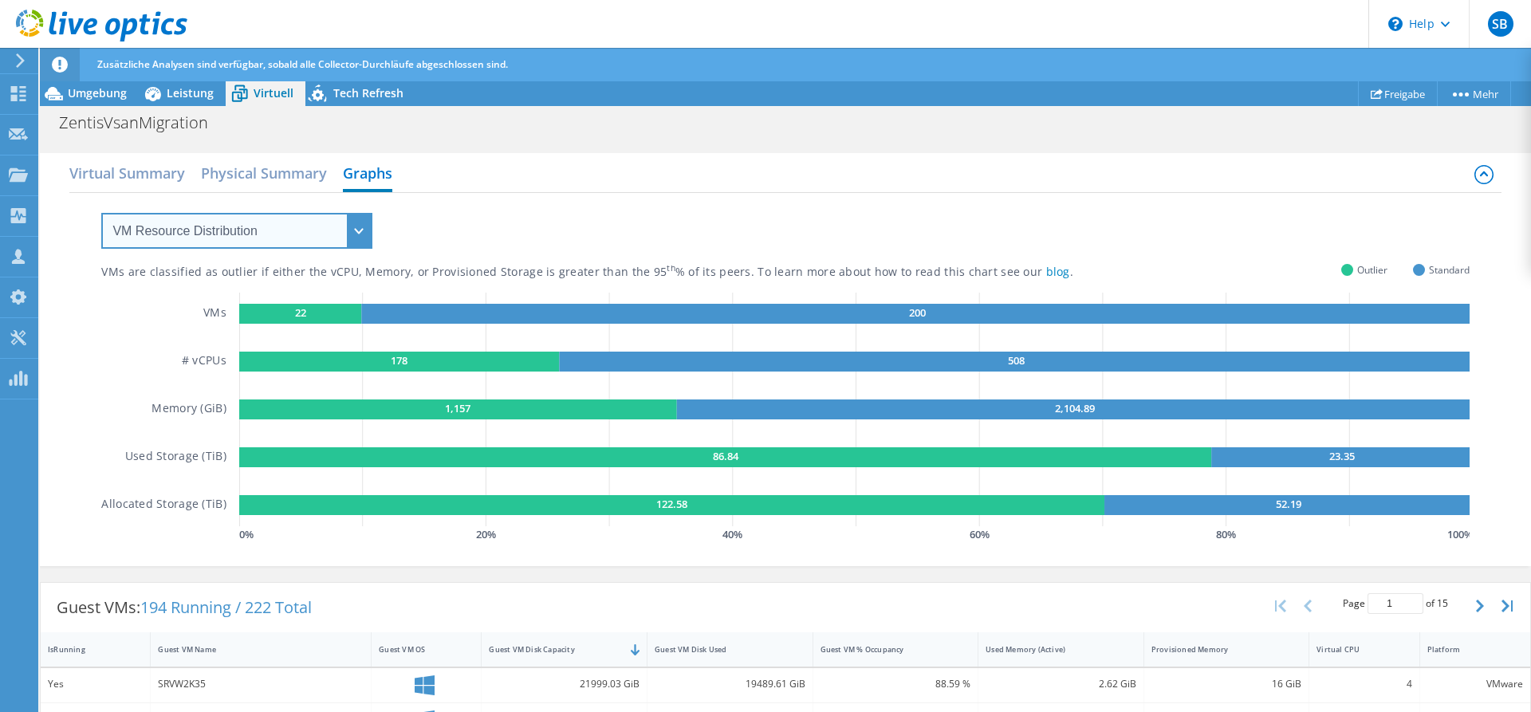
click at [101, 213] on select "VM Resource Distribution Provisioning Contrast Over Provisioning" at bounding box center [236, 231] width 271 height 36
click option "Over Provisioning" at bounding box center [0, 0] width 0 height 0
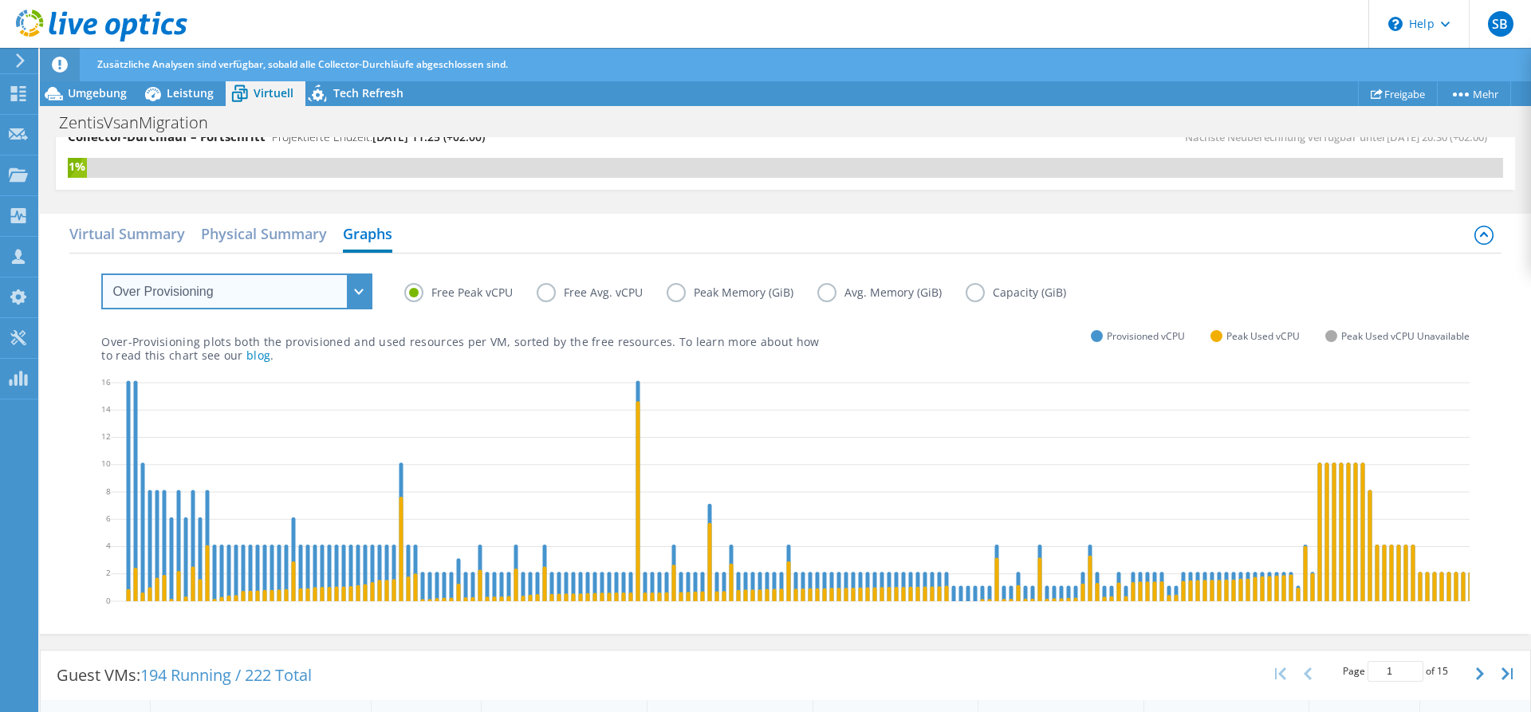
scroll to position [0, 0]
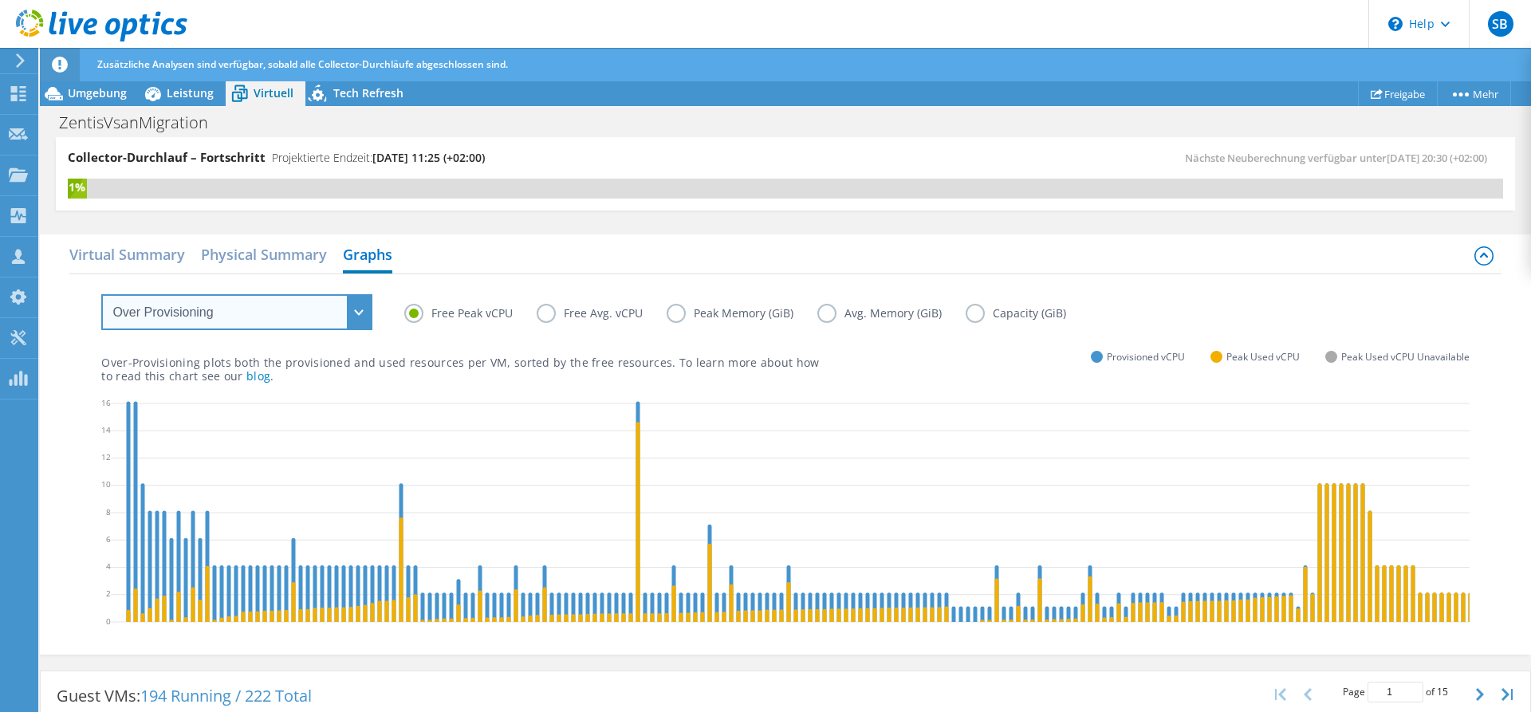
click at [101, 294] on select "VM Resource Distribution Provisioning Contrast Over Provisioning" at bounding box center [236, 312] width 271 height 36
click option "Provisioning Contrast" at bounding box center [0, 0] width 0 height 0
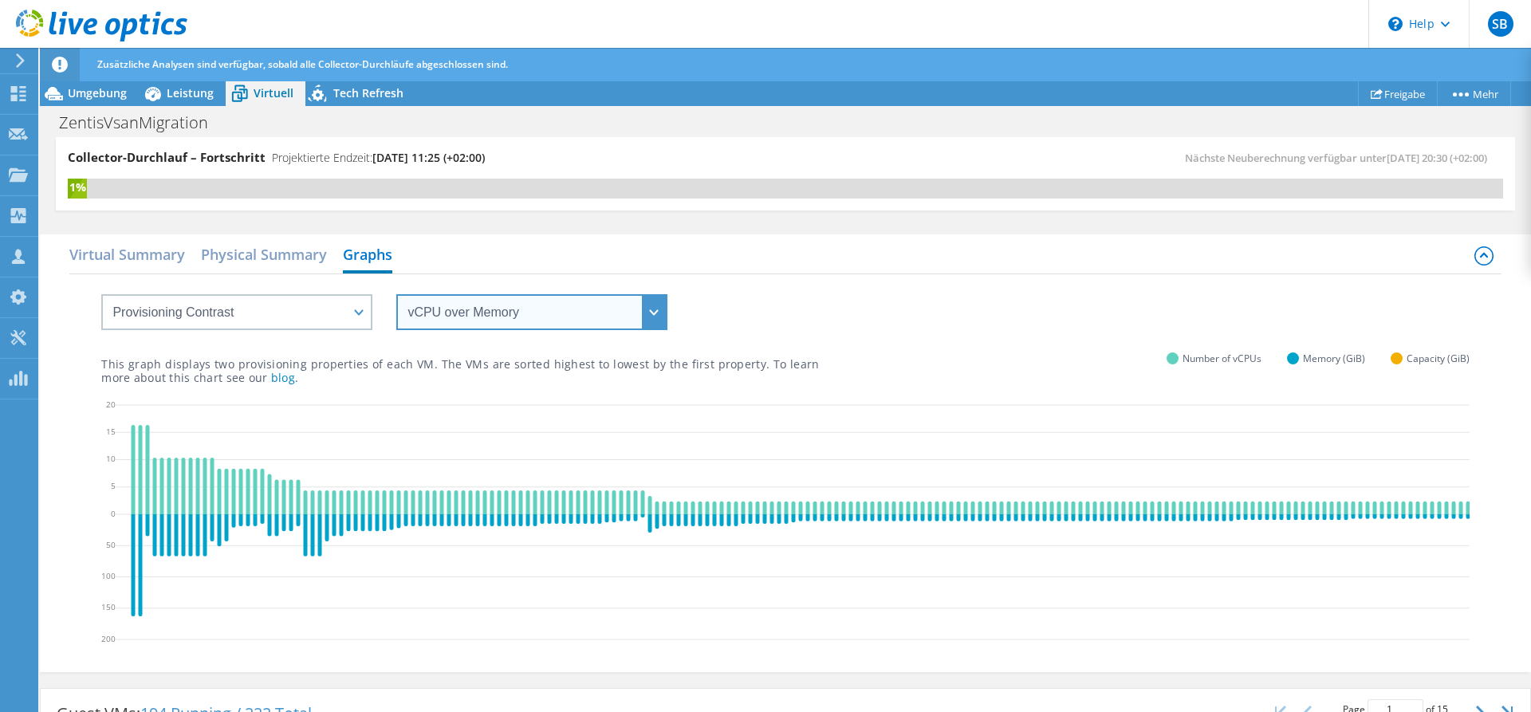
click at [396, 294] on select "vCPU over Memory vCPU over Capacity Memory over vCPU Memory over Capacity Capac…" at bounding box center [531, 312] width 271 height 36
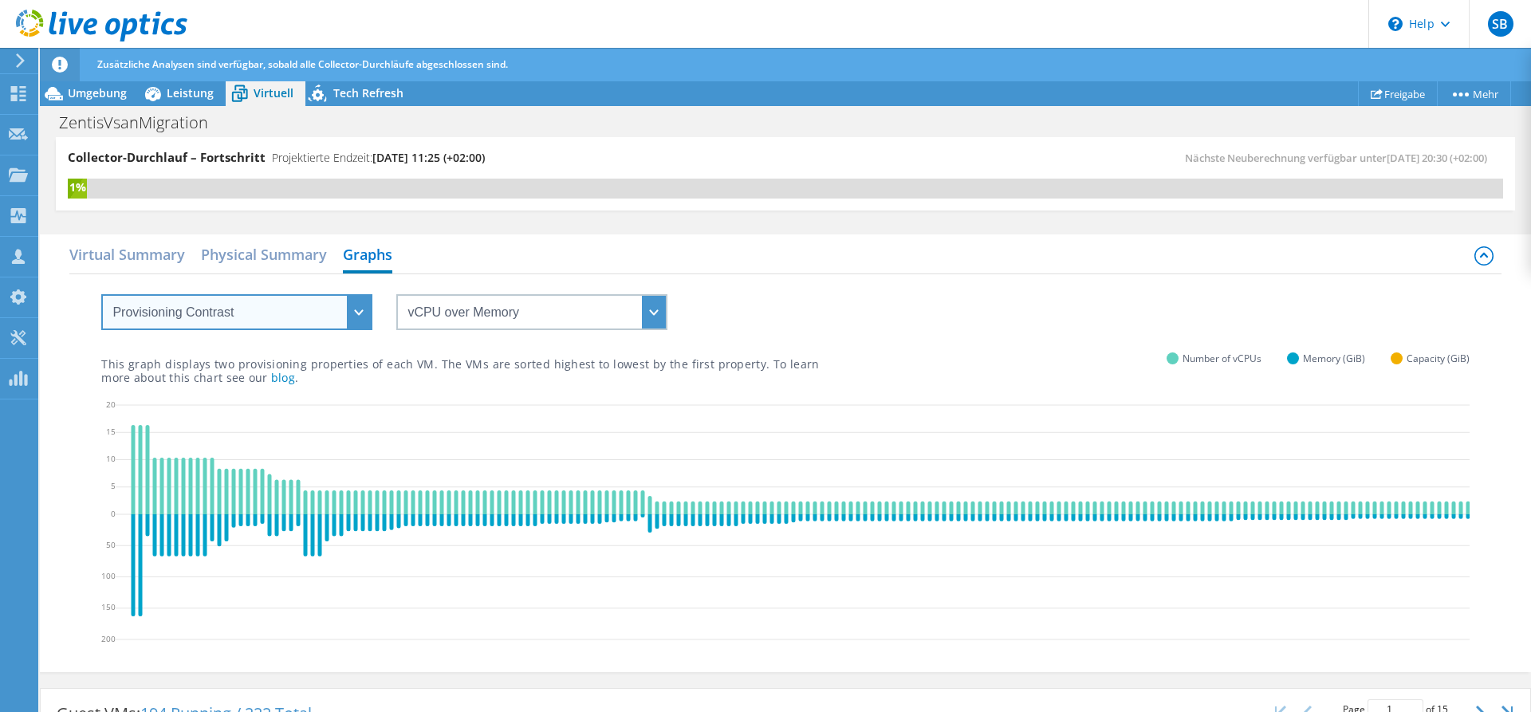
click at [101, 294] on select "VM Resource Distribution Provisioning Contrast Over Provisioning" at bounding box center [236, 312] width 271 height 36
select select "Over Provisioning"
click option "Over Provisioning" at bounding box center [0, 0] width 0 height 0
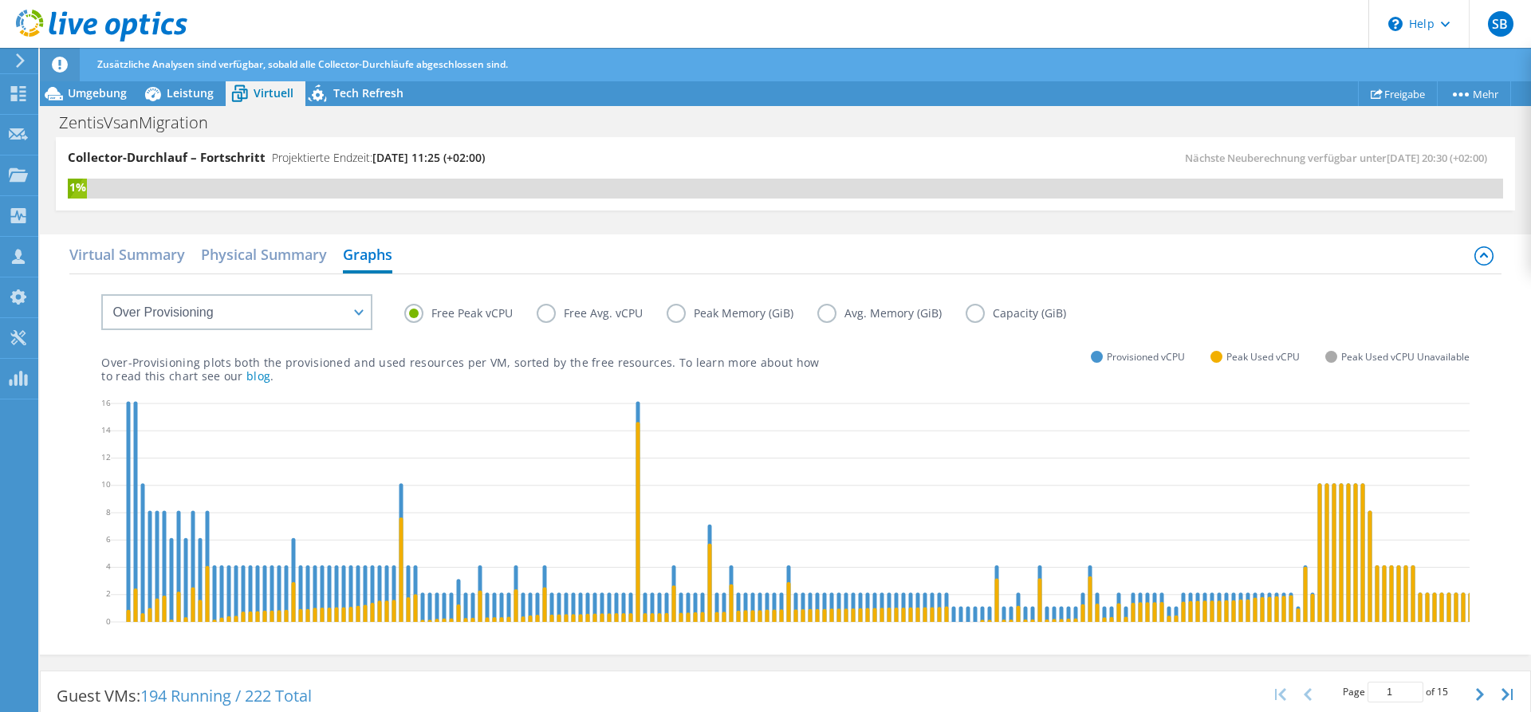
click at [547, 314] on label "Free Avg. vCPU" at bounding box center [602, 313] width 130 height 19
click at [0, 0] on input "Free Avg. vCPU" at bounding box center [0, 0] width 0 height 0
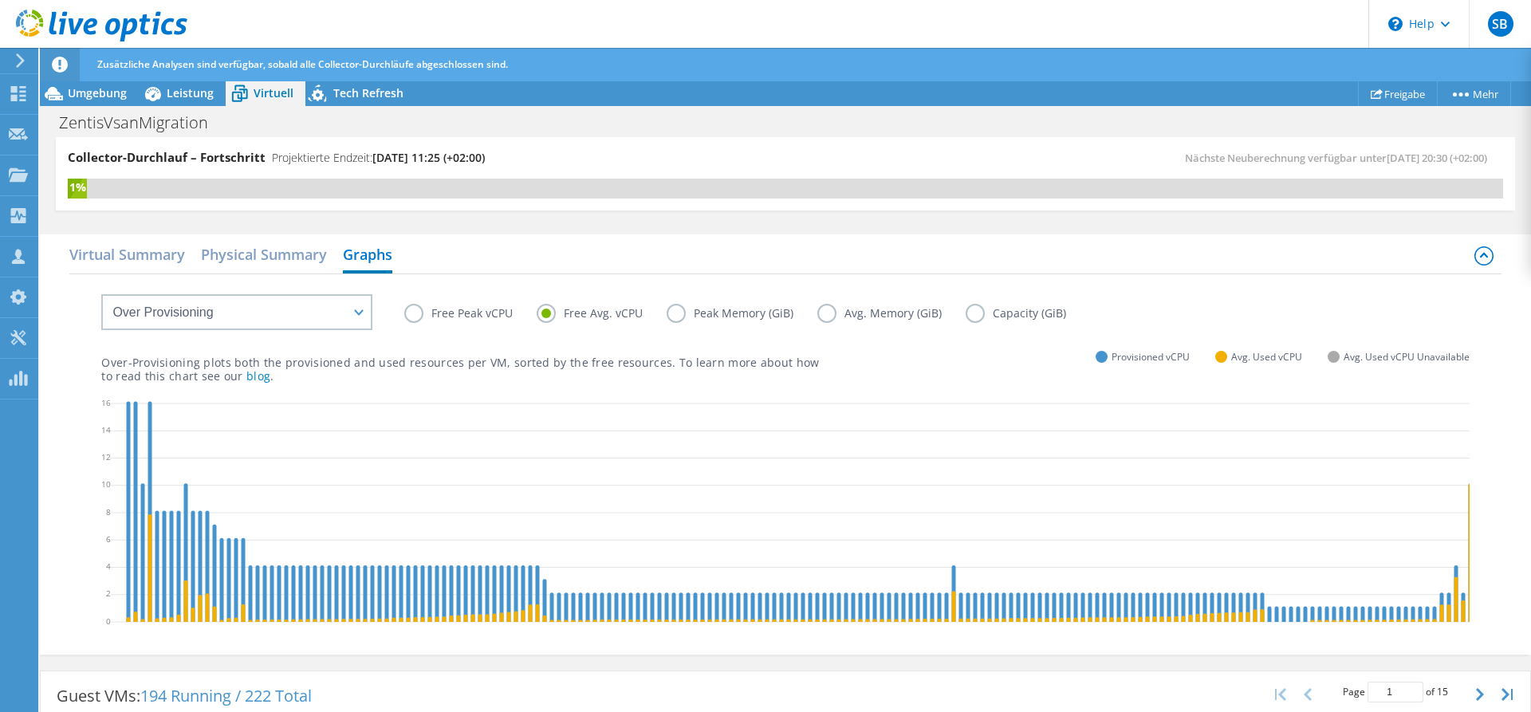
click at [679, 316] on label "Peak Memory (GiB)" at bounding box center [741, 313] width 151 height 19
click at [0, 0] on input "Peak Memory (GiB)" at bounding box center [0, 0] width 0 height 0
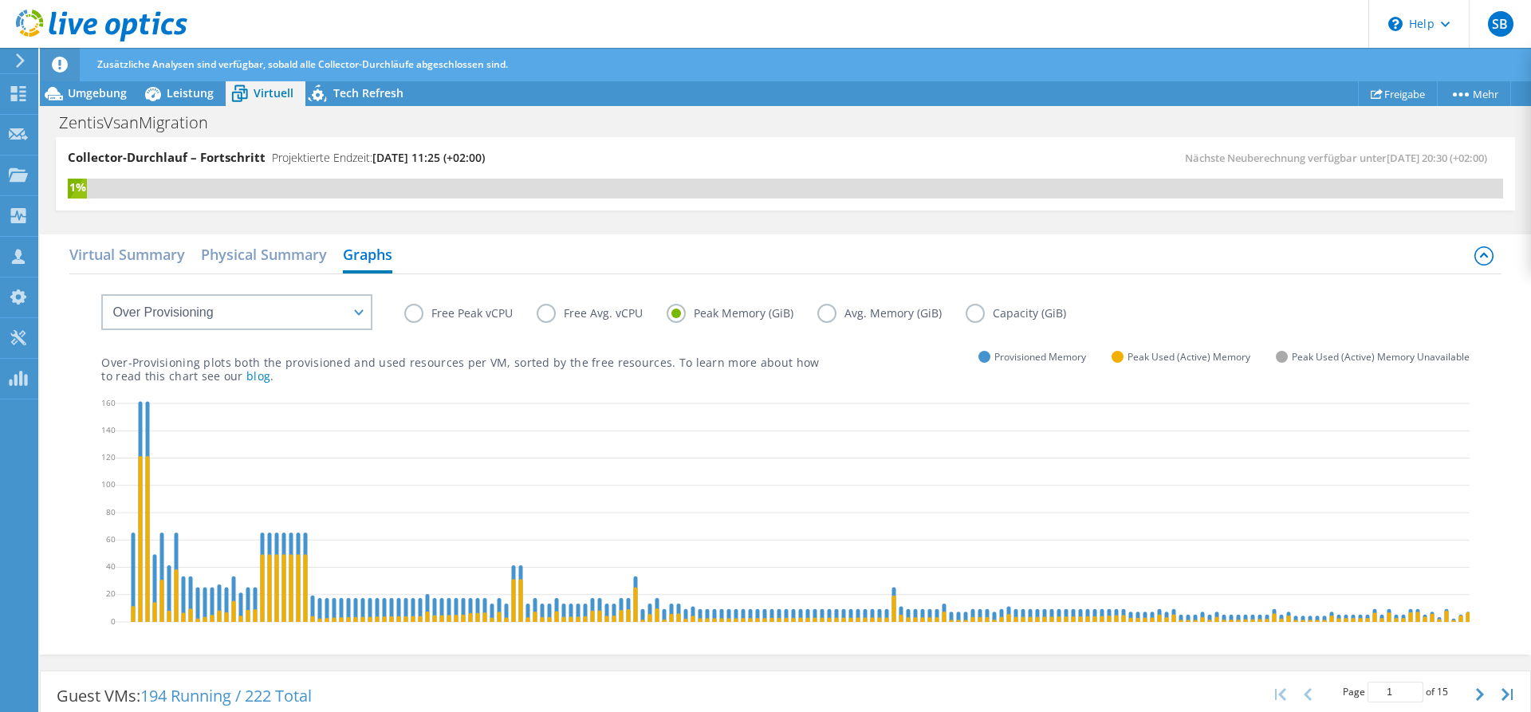
click at [832, 317] on label "Avg. Memory (GiB)" at bounding box center [891, 313] width 148 height 19
click at [0, 0] on input "Avg. Memory (GiB)" at bounding box center [0, 0] width 0 height 0
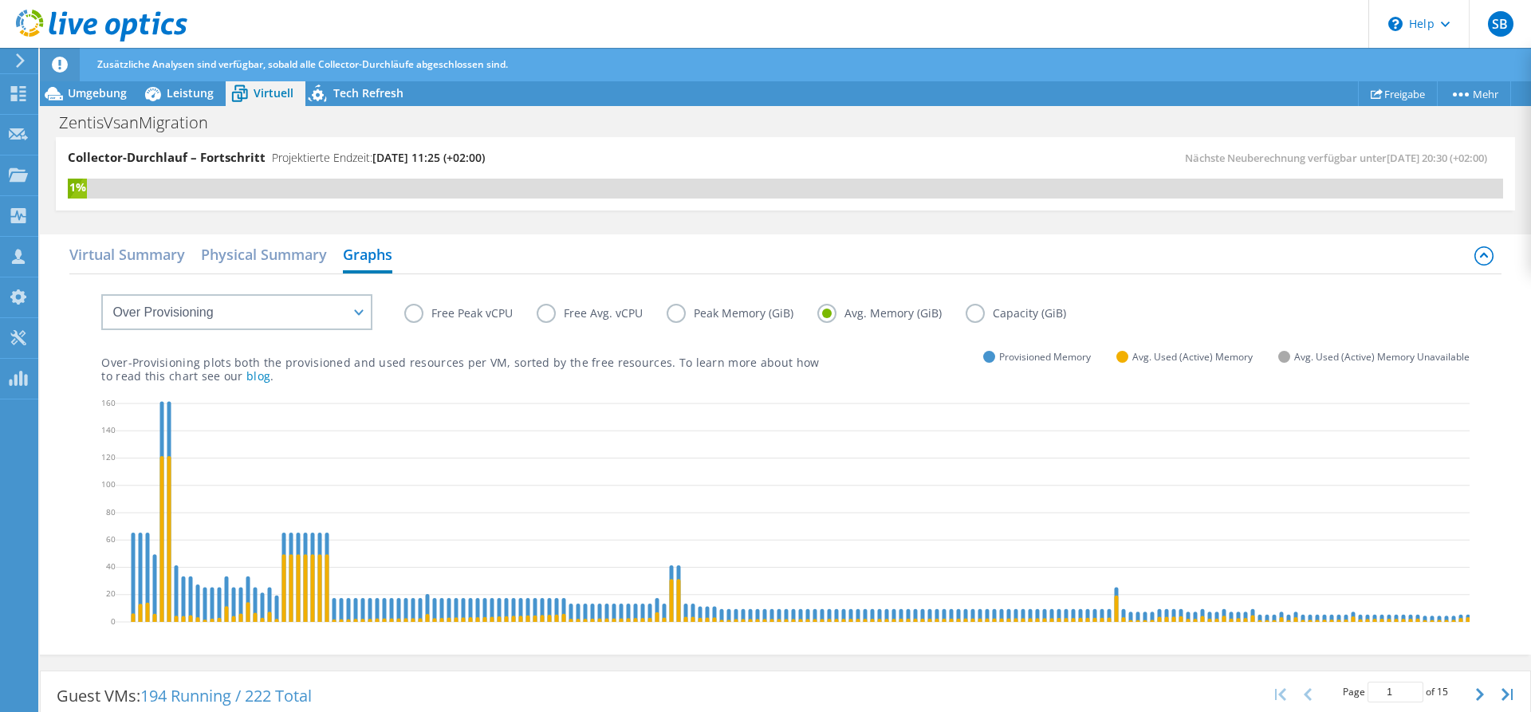
click at [968, 316] on label "Capacity (GiB)" at bounding box center [1027, 313] width 124 height 19
click at [0, 0] on input "Capacity (GiB)" at bounding box center [0, 0] width 0 height 0
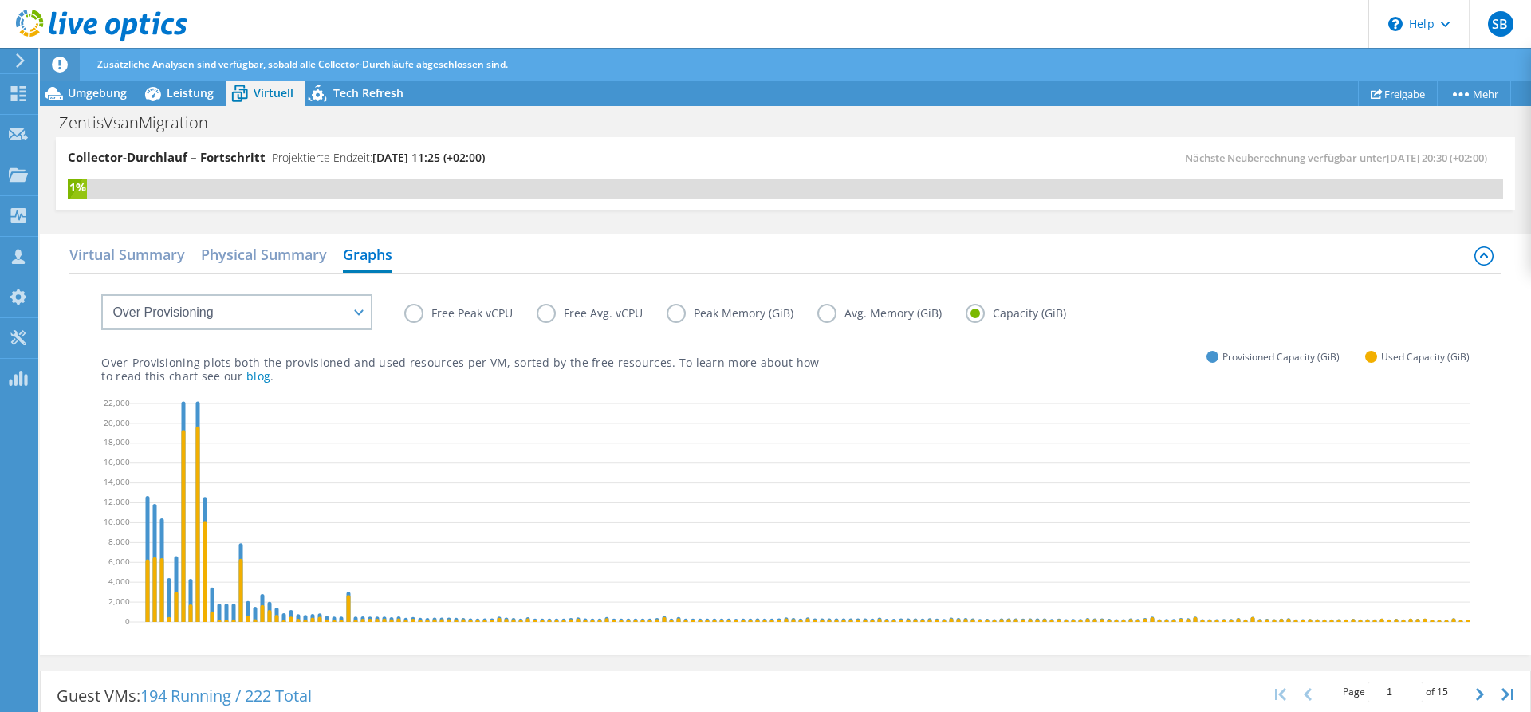
click at [409, 317] on label "Free Peak vCPU" at bounding box center [470, 313] width 132 height 19
click at [0, 0] on input "Free Peak vCPU" at bounding box center [0, 0] width 0 height 0
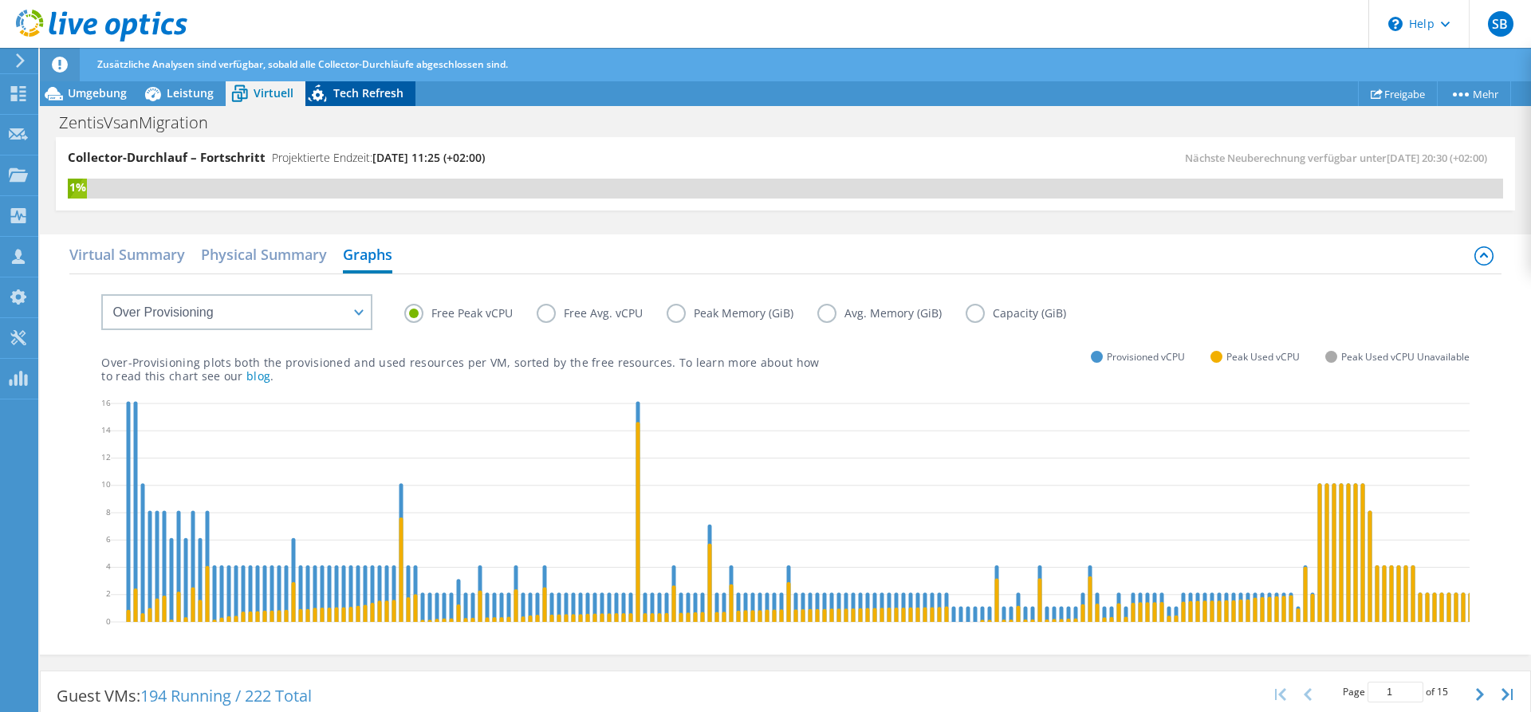
click at [336, 102] on div "Tech Refresh" at bounding box center [360, 94] width 110 height 26
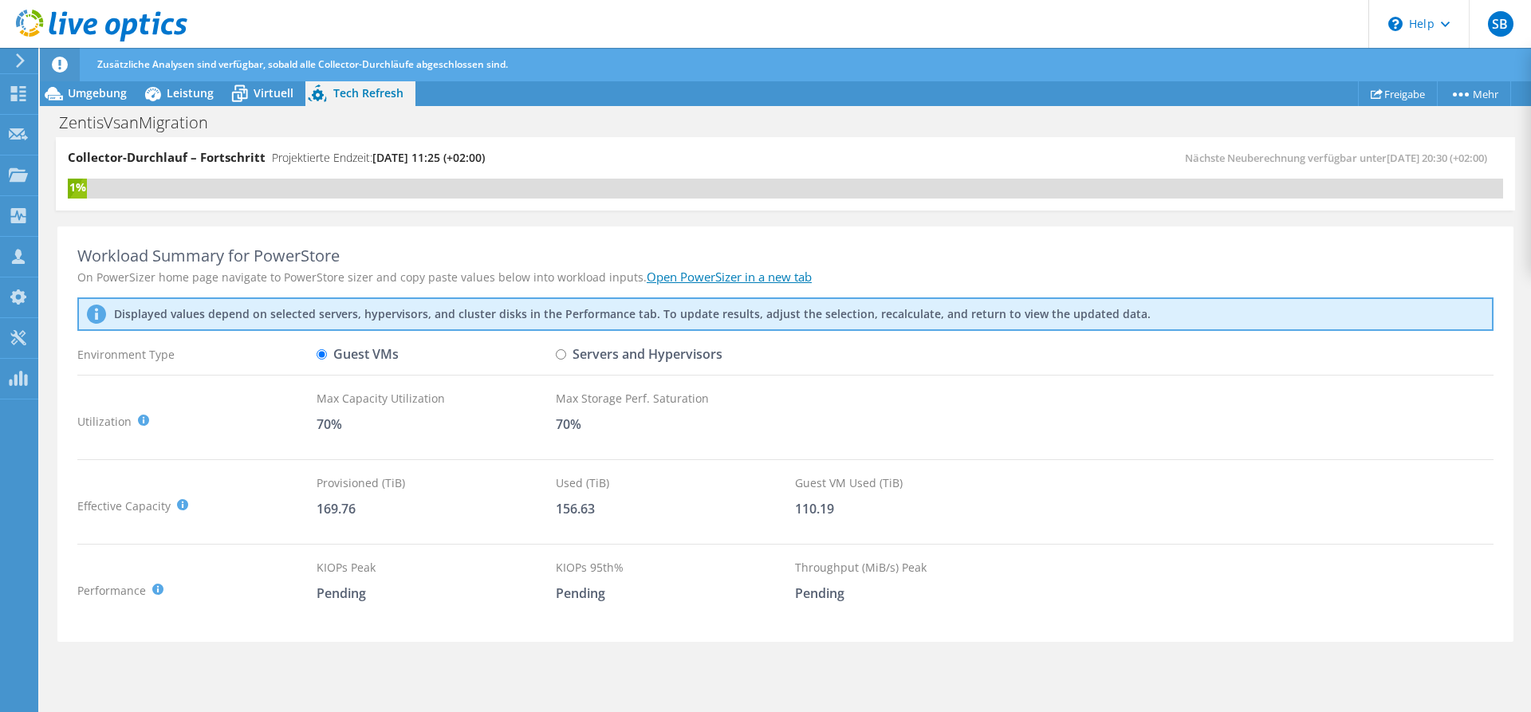
click at [566, 355] on input "Servers and Hypervisors" at bounding box center [561, 354] width 10 height 10
radio input "true"
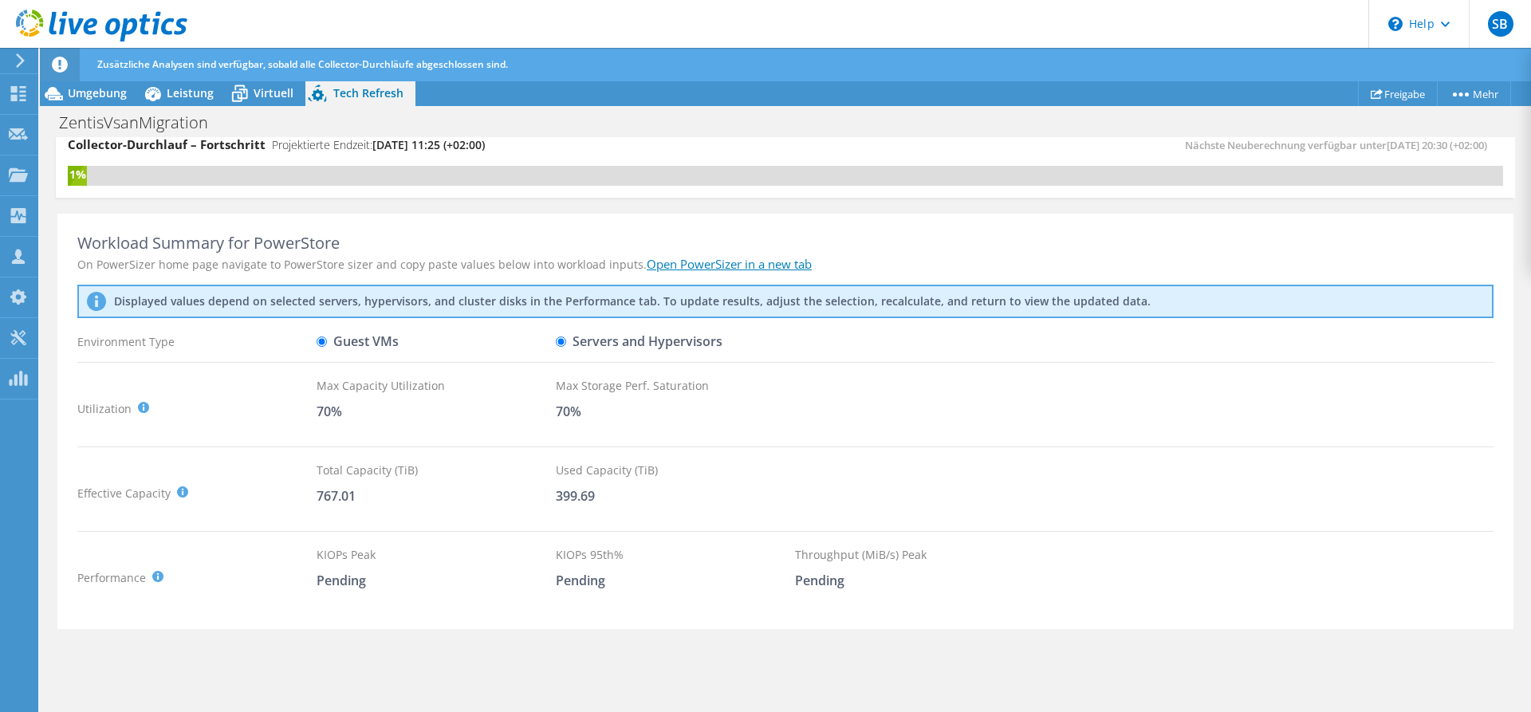
scroll to position [18, 0]
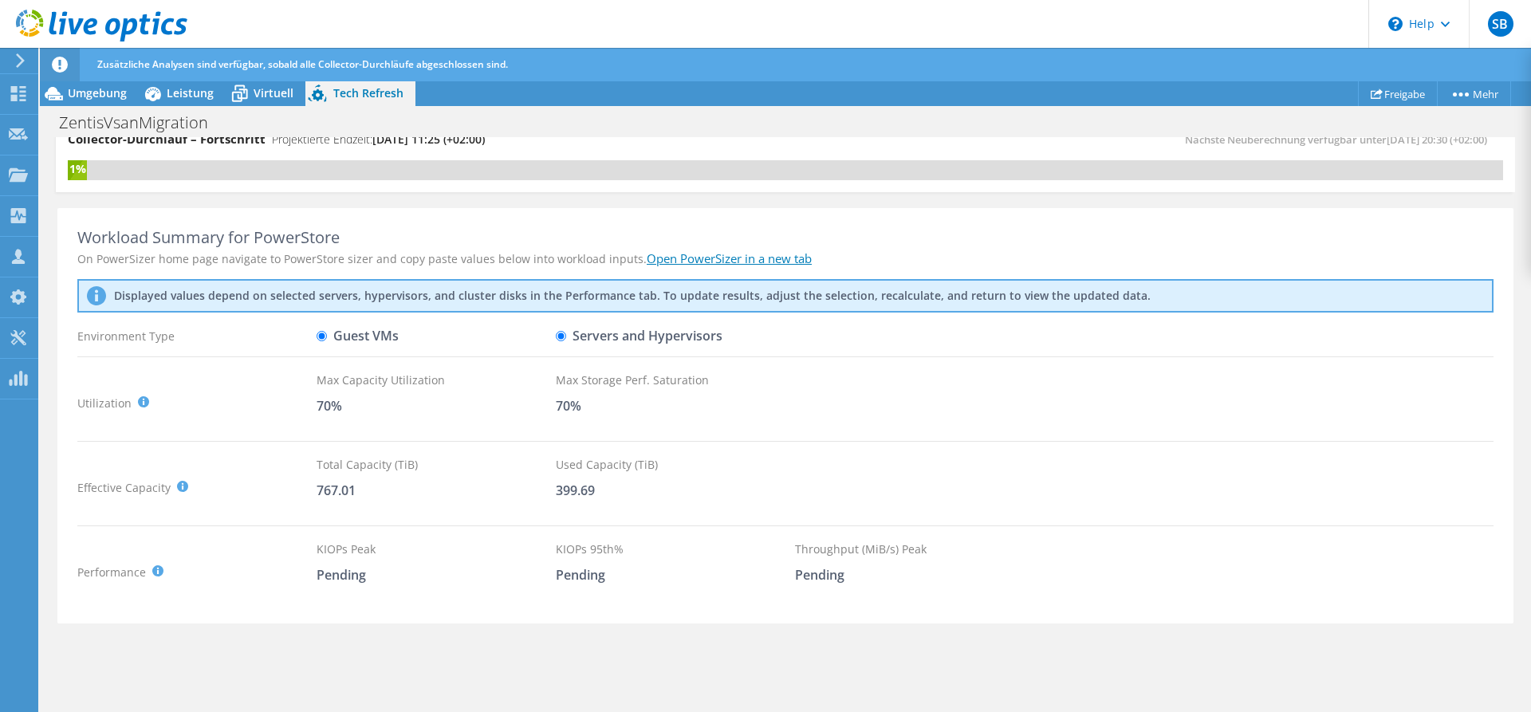
click at [351, 336] on label "Guest VMs" at bounding box center [358, 336] width 82 height 28
click at [327, 336] on input "Guest VMs" at bounding box center [322, 336] width 10 height 10
radio input "true"
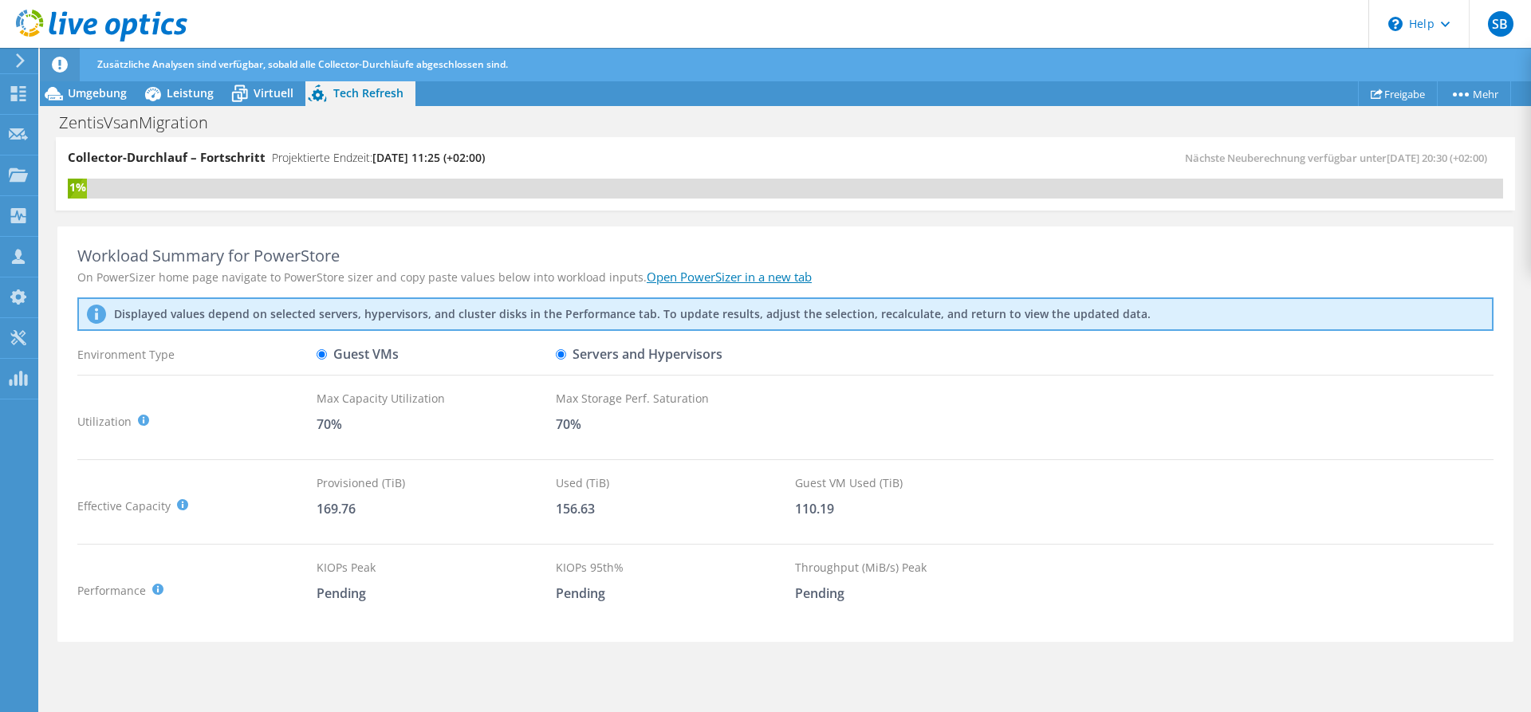
click at [698, 274] on link "Open PowerSizer in a new tab" at bounding box center [729, 277] width 165 height 16
click at [258, 96] on span "Virtuell" at bounding box center [274, 92] width 40 height 15
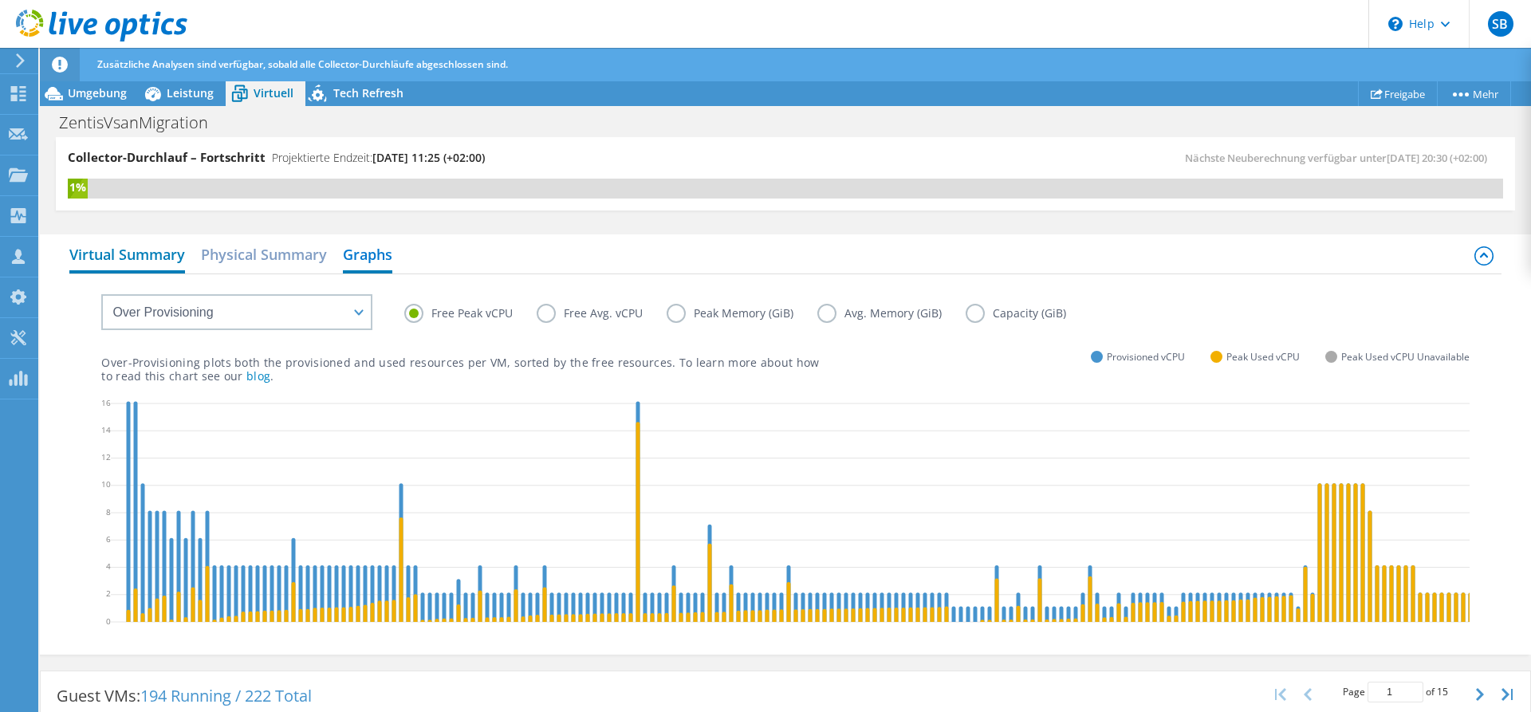
click at [157, 258] on h2 "Virtual Summary" at bounding box center [127, 255] width 116 height 35
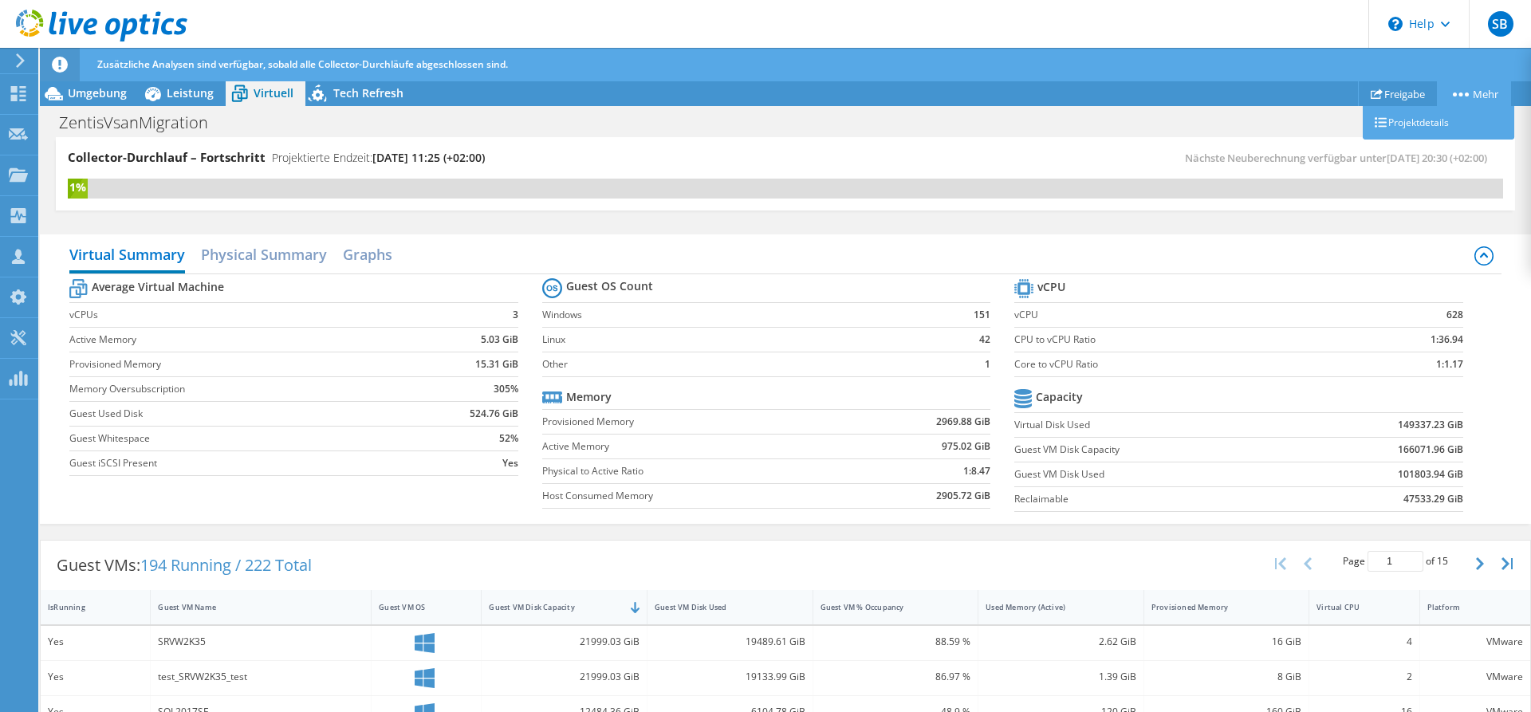
click at [1465, 99] on link "Mehr" at bounding box center [1474, 93] width 74 height 25
click at [359, 100] on span "Tech Refresh" at bounding box center [368, 92] width 70 height 15
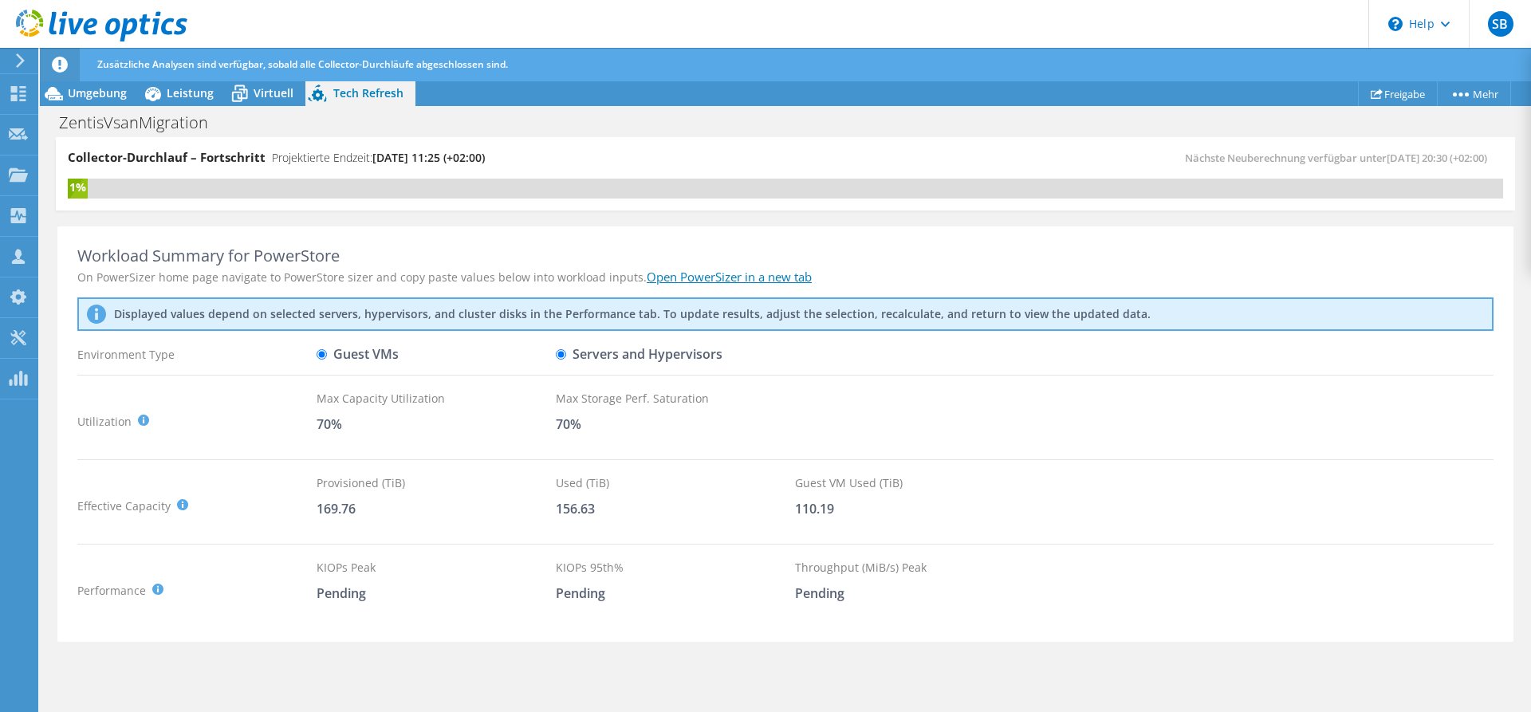
click at [594, 356] on label "Servers and Hypervisors" at bounding box center [639, 354] width 167 height 28
click at [566, 356] on input "Servers and Hypervisors" at bounding box center [561, 354] width 10 height 10
radio input "true"
click at [399, 356] on div "Guest VMs" at bounding box center [436, 354] width 239 height 28
click at [361, 355] on label "Guest VMs" at bounding box center [358, 354] width 82 height 28
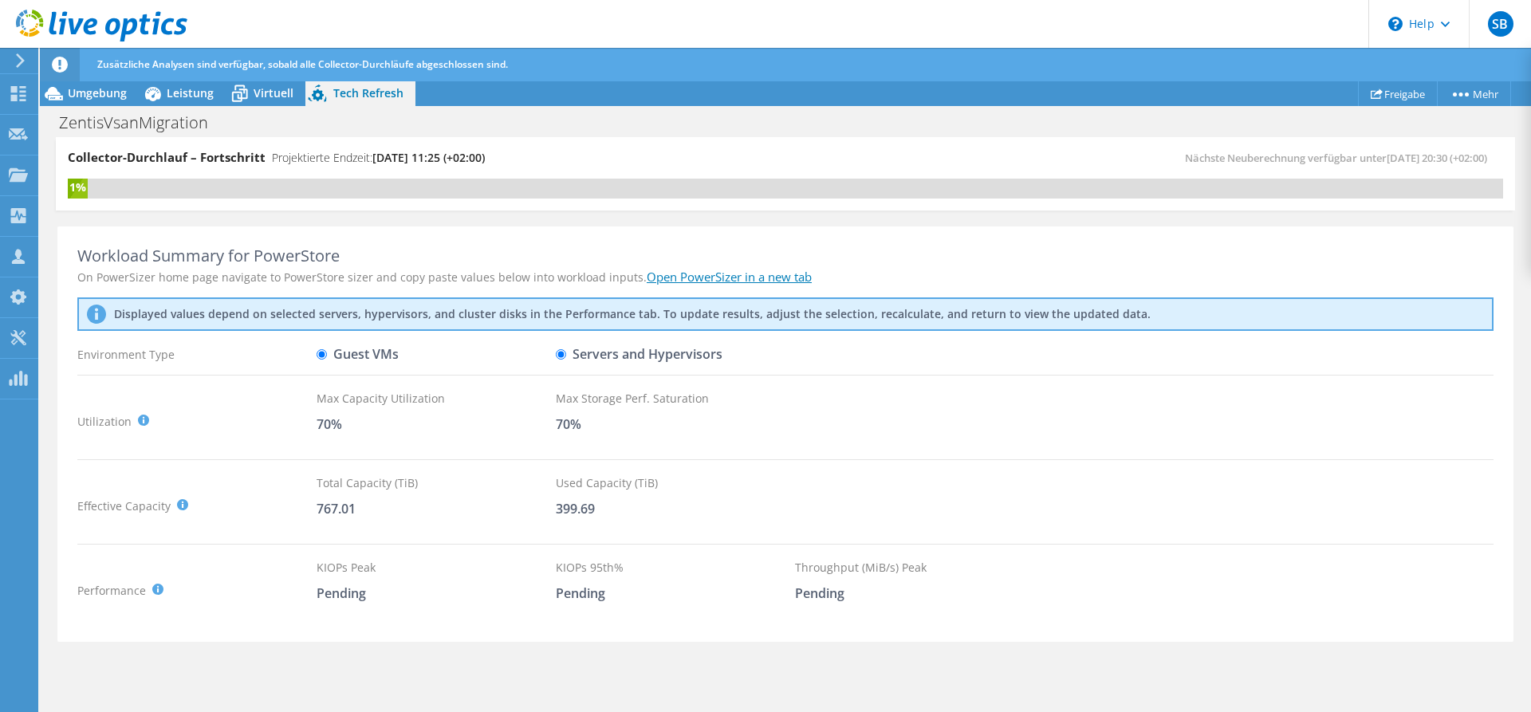
click at [327, 355] on input "Guest VMs" at bounding box center [322, 354] width 10 height 10
radio input "true"
click at [593, 356] on label "Servers and Hypervisors" at bounding box center [639, 354] width 167 height 28
click at [566, 356] on input "Servers and Hypervisors" at bounding box center [561, 354] width 10 height 10
radio input "true"
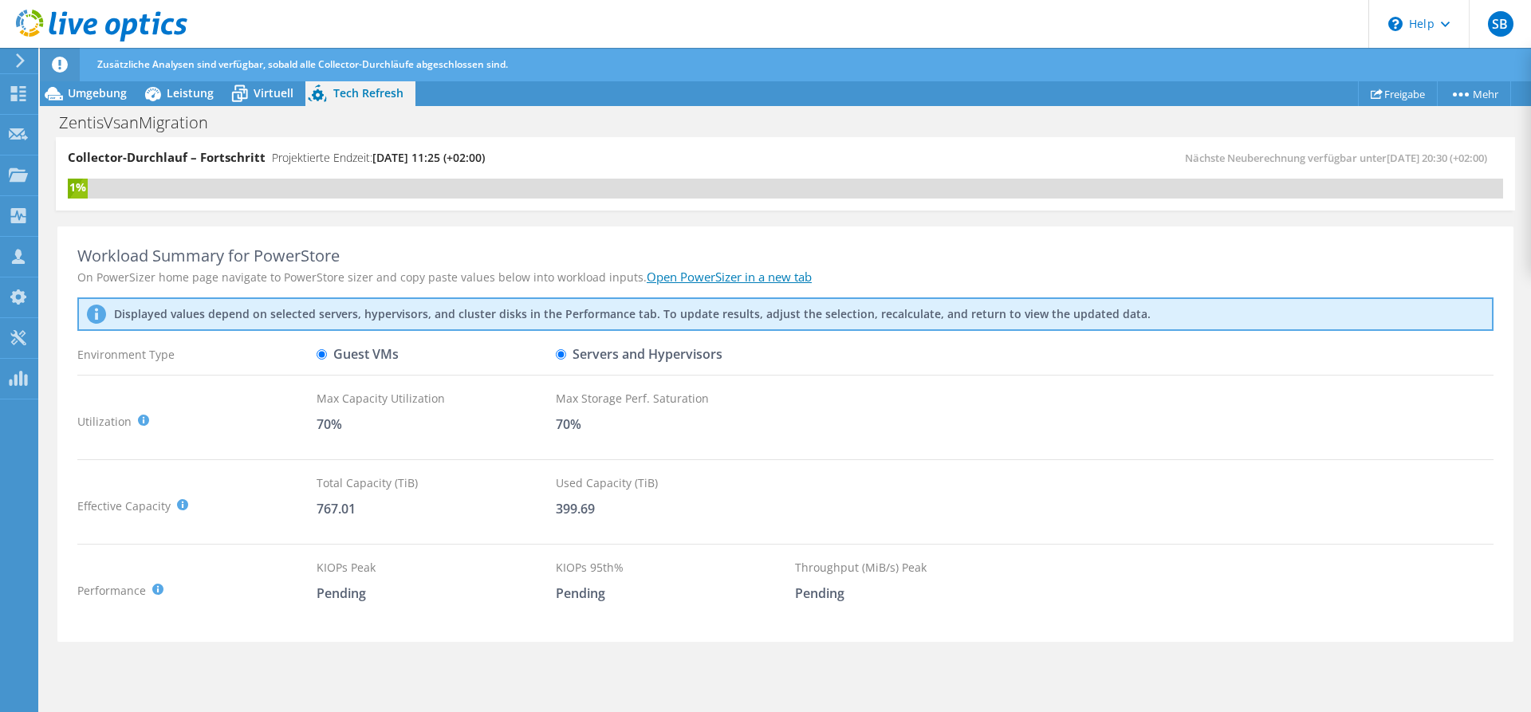
click at [352, 355] on label "Guest VMs" at bounding box center [358, 354] width 82 height 28
click at [327, 355] on input "Guest VMs" at bounding box center [322, 354] width 10 height 10
radio input "true"
click at [575, 357] on label "Servers and Hypervisors" at bounding box center [639, 354] width 167 height 28
click at [566, 357] on input "Servers and Hypervisors" at bounding box center [561, 354] width 10 height 10
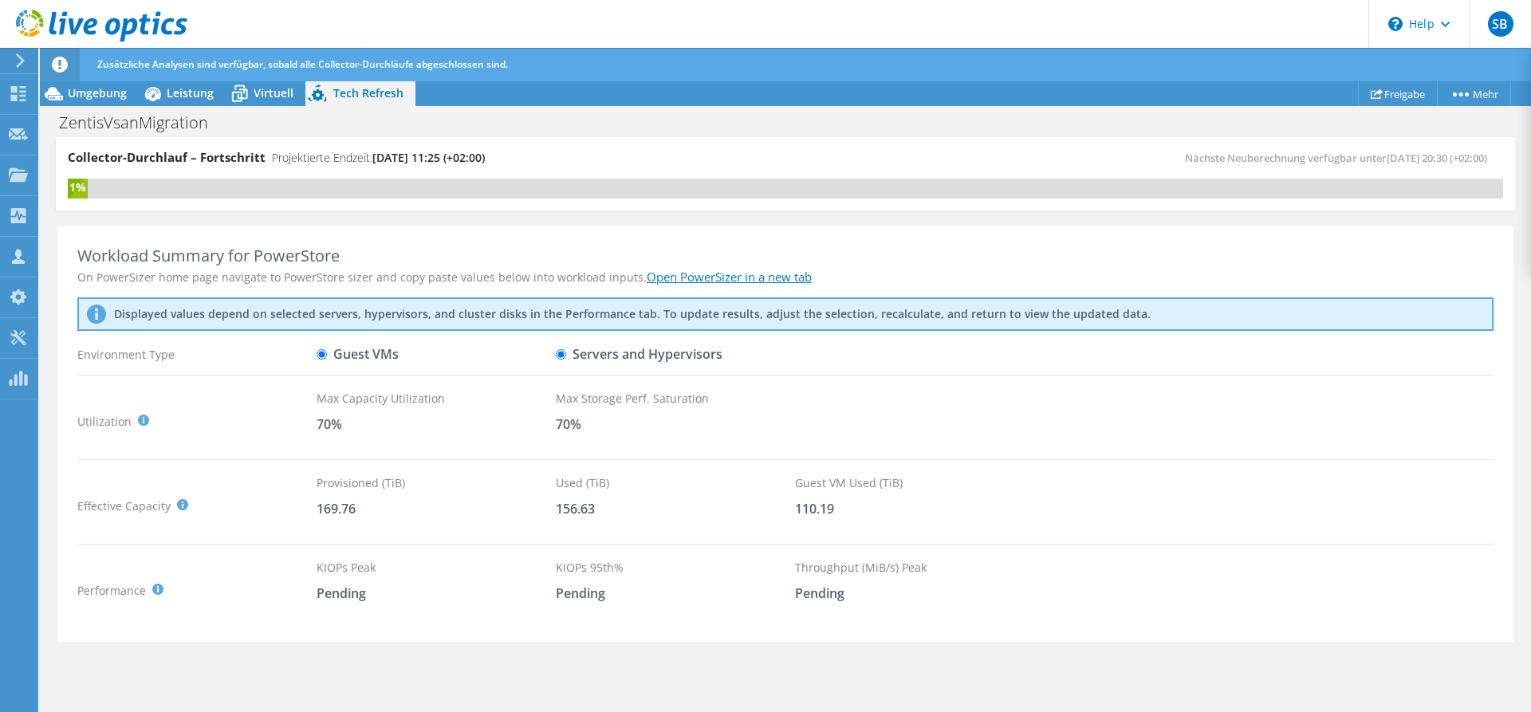
radio input "true"
click at [361, 352] on label "Guest VMs" at bounding box center [358, 354] width 82 height 28
click at [327, 352] on input "Guest VMs" at bounding box center [322, 354] width 10 height 10
radio input "true"
click at [569, 357] on label "Servers and Hypervisors" at bounding box center [639, 354] width 167 height 28
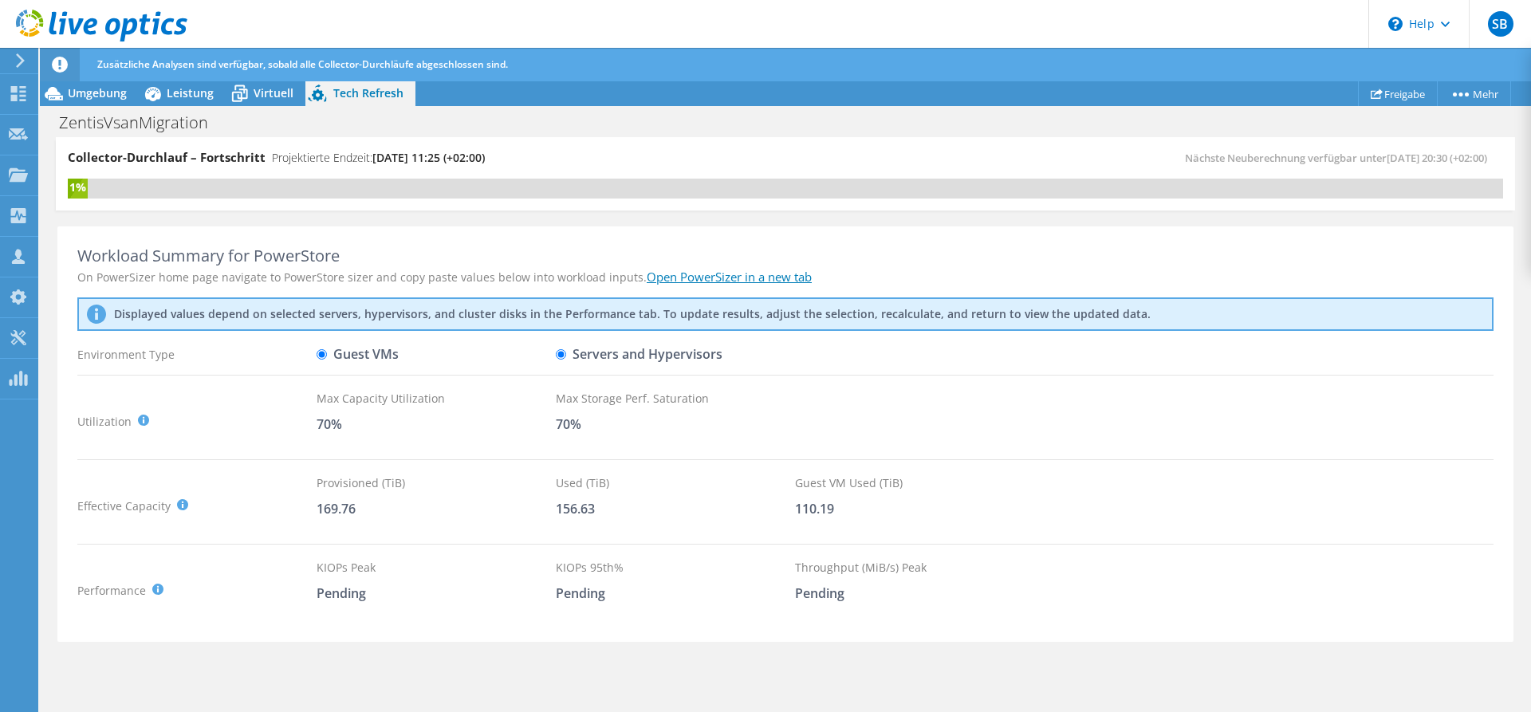
click at [566, 357] on input "Servers and Hypervisors" at bounding box center [561, 354] width 10 height 10
radio input "true"
click at [378, 348] on label "Guest VMs" at bounding box center [358, 354] width 82 height 28
click at [327, 349] on input "Guest VMs" at bounding box center [322, 354] width 10 height 10
radio input "true"
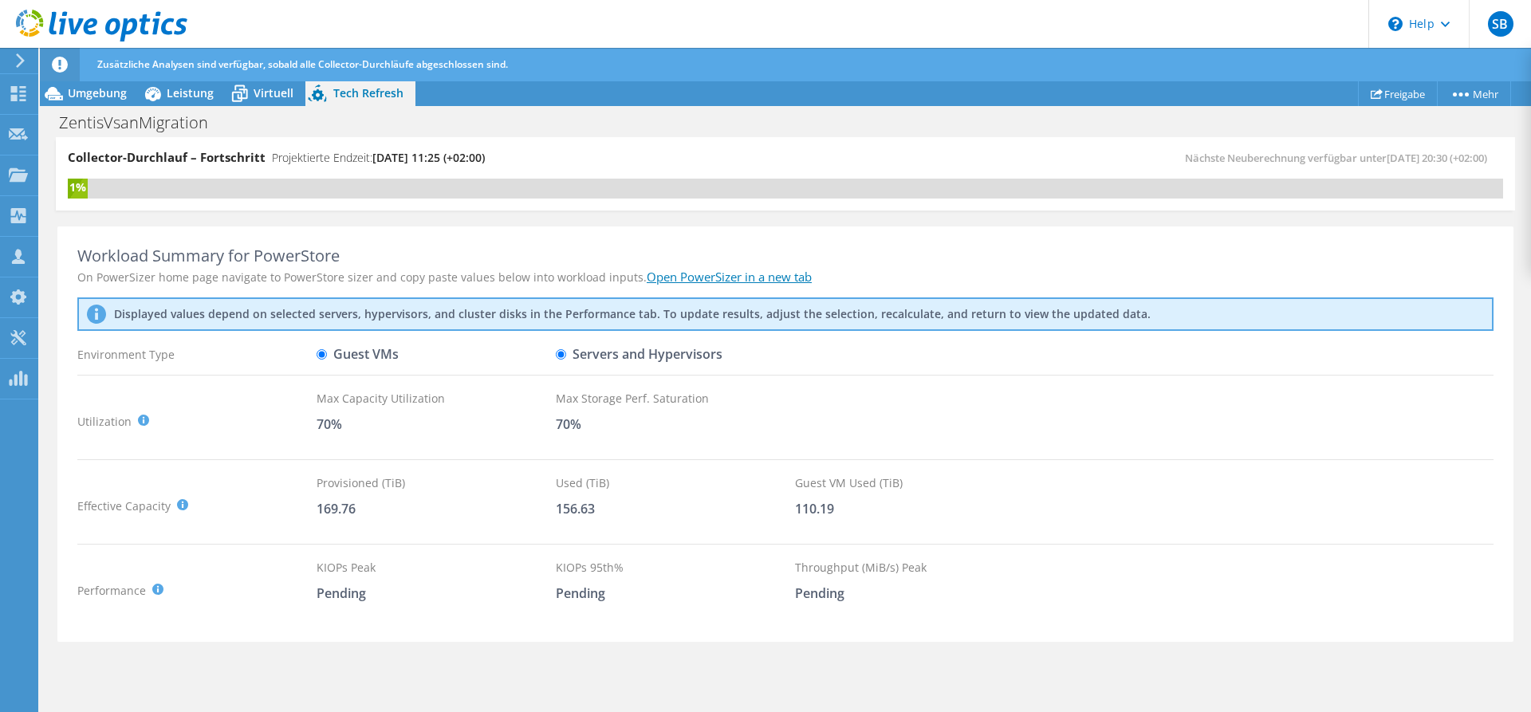
click at [572, 353] on label "Servers and Hypervisors" at bounding box center [639, 354] width 167 height 28
click at [566, 353] on input "Servers and Hypervisors" at bounding box center [561, 354] width 10 height 10
radio input "true"
click at [364, 350] on label "Guest VMs" at bounding box center [358, 354] width 82 height 28
click at [327, 350] on input "Guest VMs" at bounding box center [322, 354] width 10 height 10
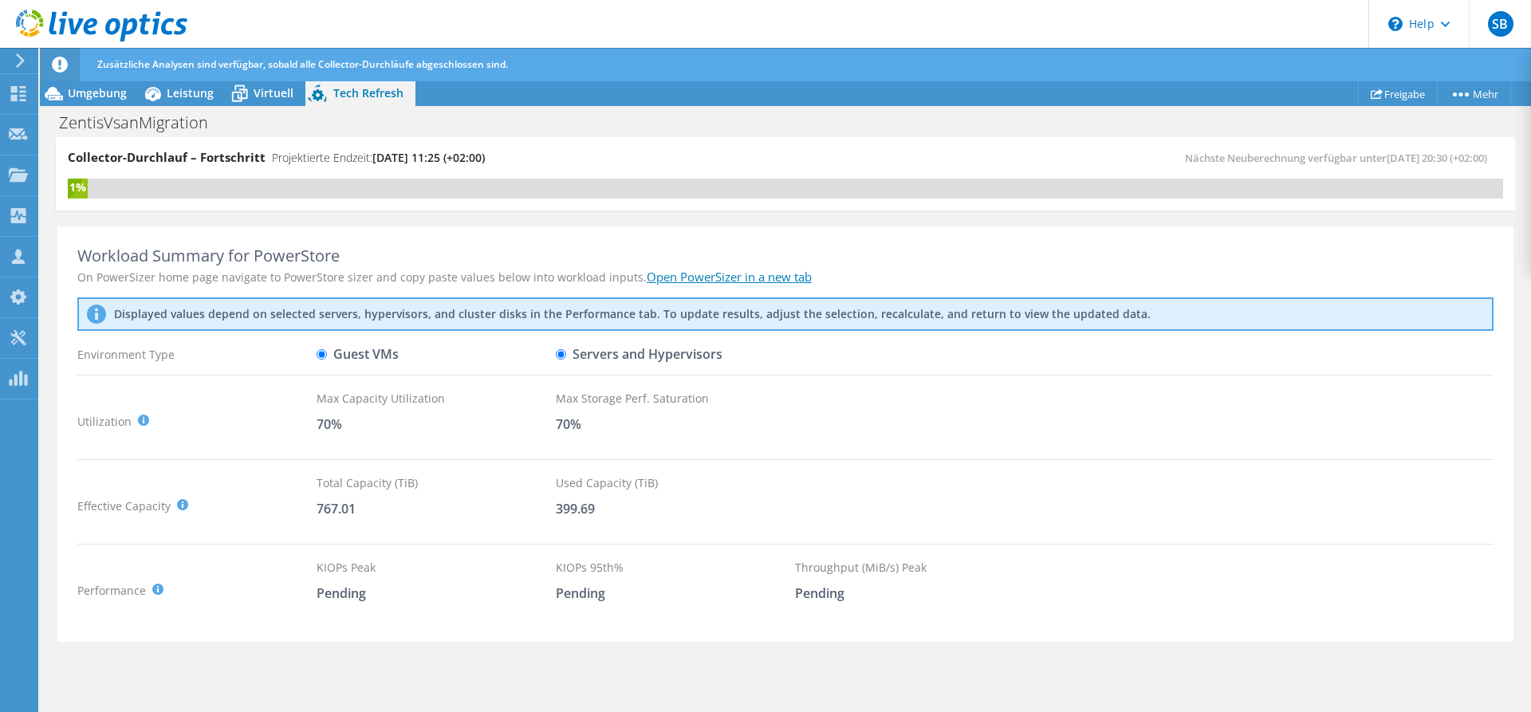
radio input "true"
click at [179, 98] on span "Leistung" at bounding box center [190, 92] width 47 height 15
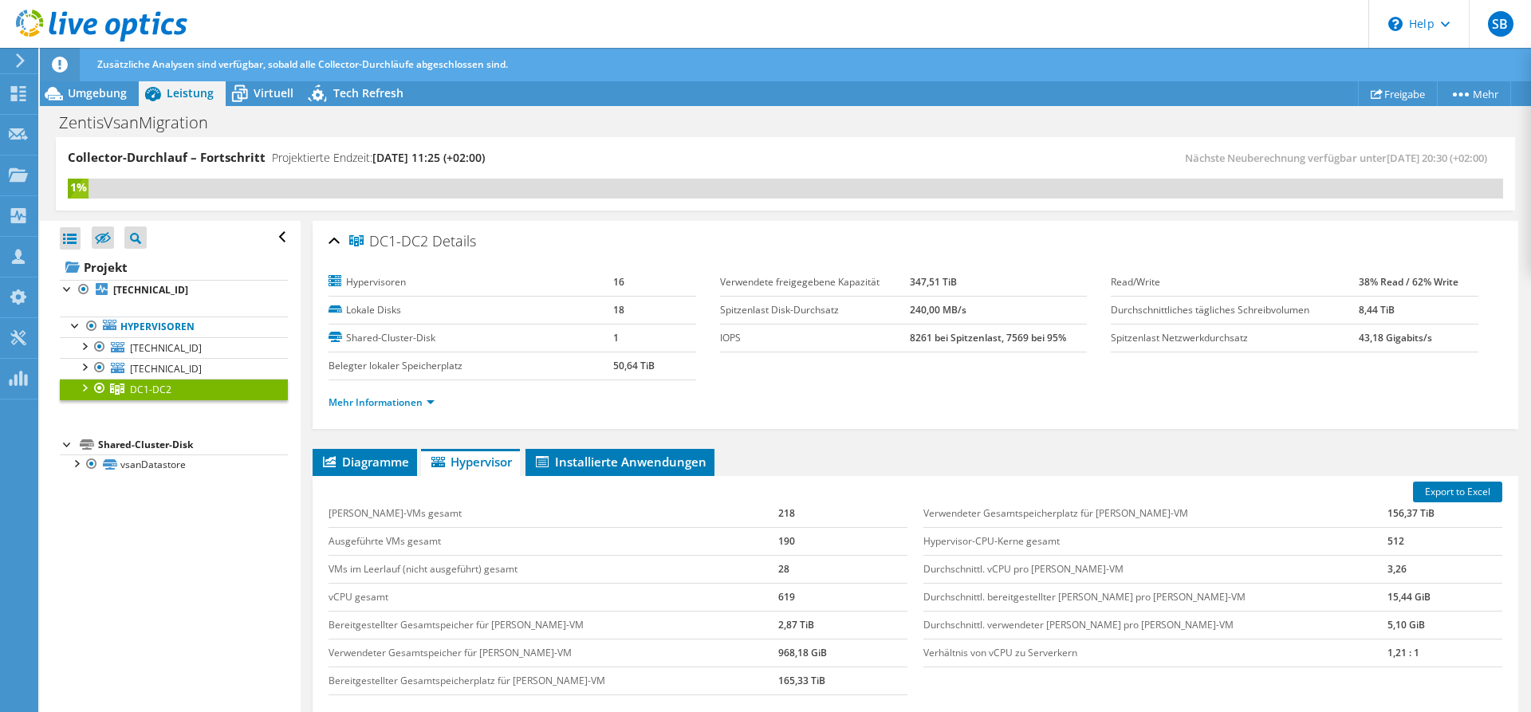
click at [85, 389] on div at bounding box center [84, 387] width 16 height 16
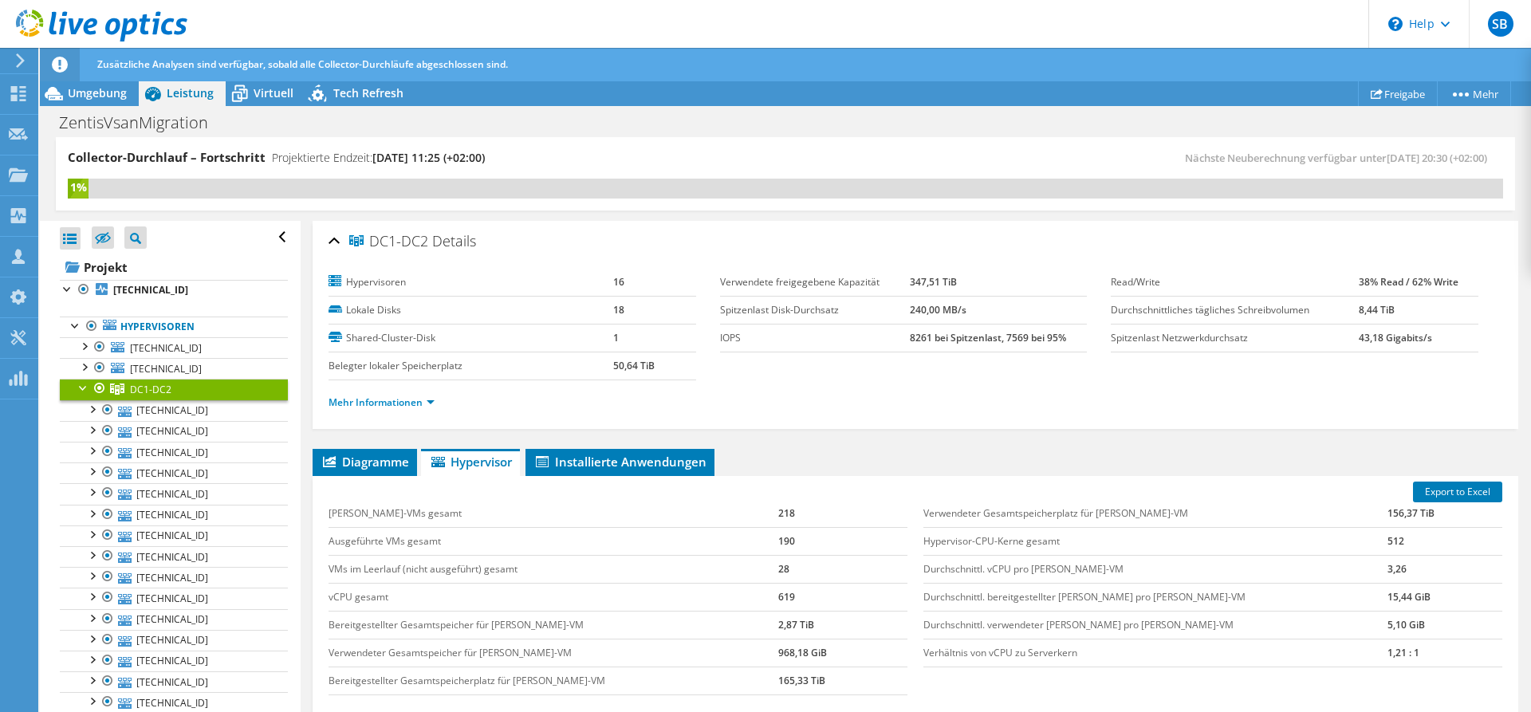
click at [85, 389] on div at bounding box center [84, 387] width 16 height 16
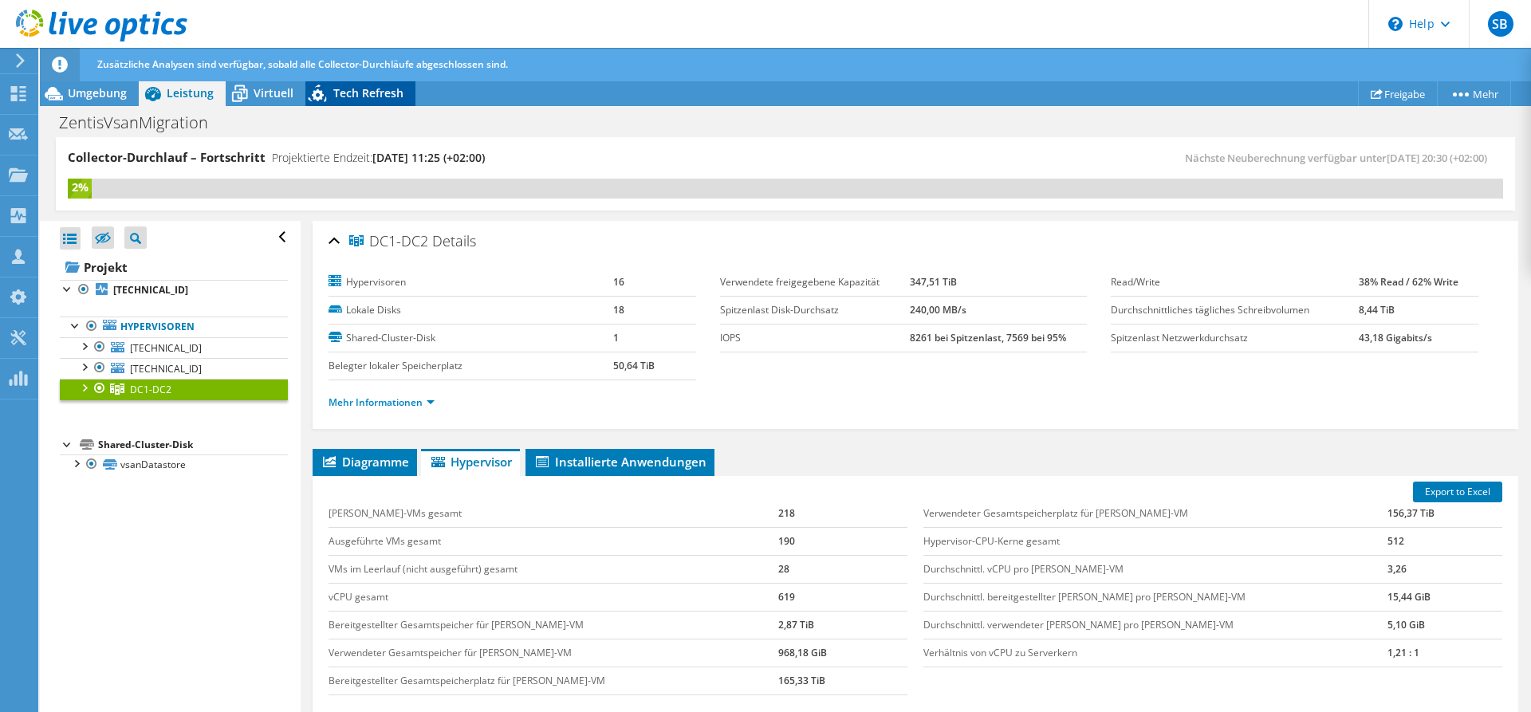
click at [332, 84] on div "Tech Refresh" at bounding box center [360, 94] width 110 height 26
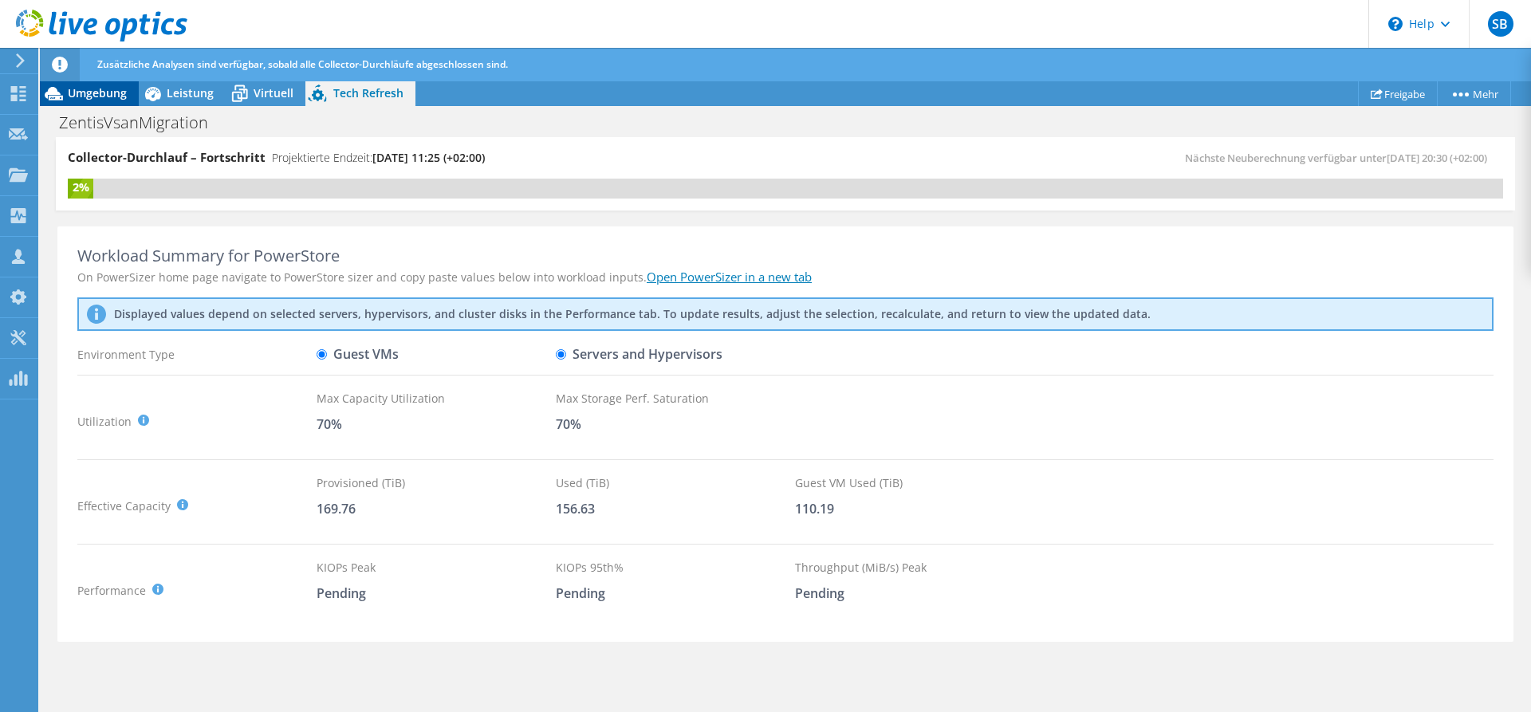
click at [116, 89] on span "Umgebung" at bounding box center [97, 92] width 59 height 15
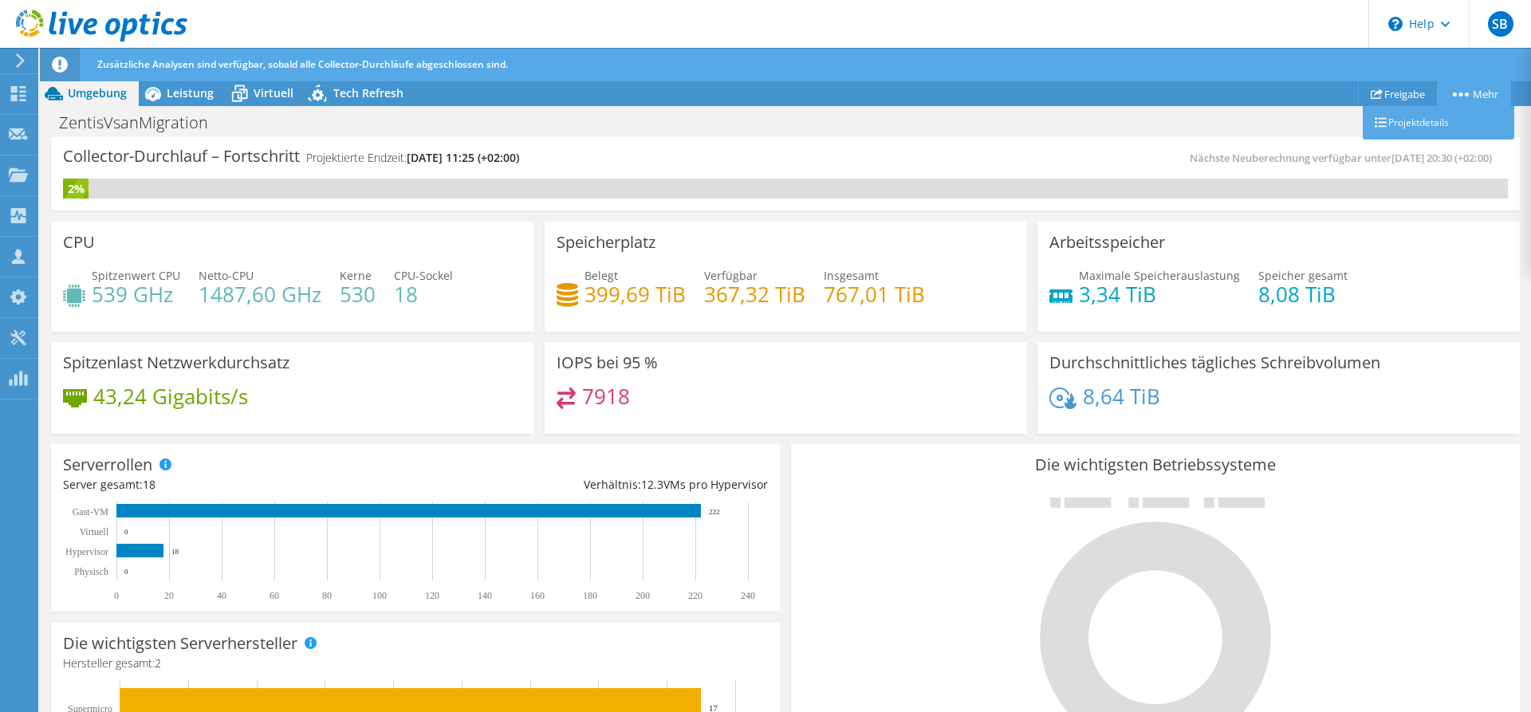
click at [1501, 90] on link "Mehr" at bounding box center [1474, 93] width 74 height 25
